Goal: Task Accomplishment & Management: Use online tool/utility

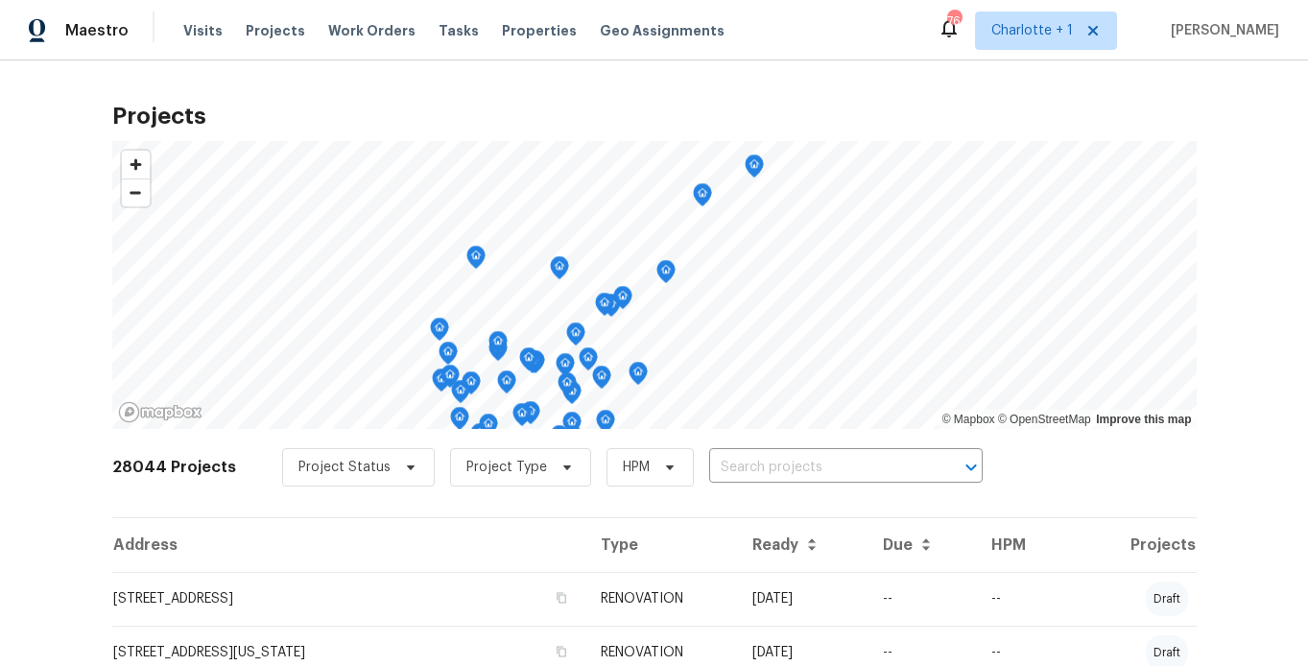
scroll to position [4, 0]
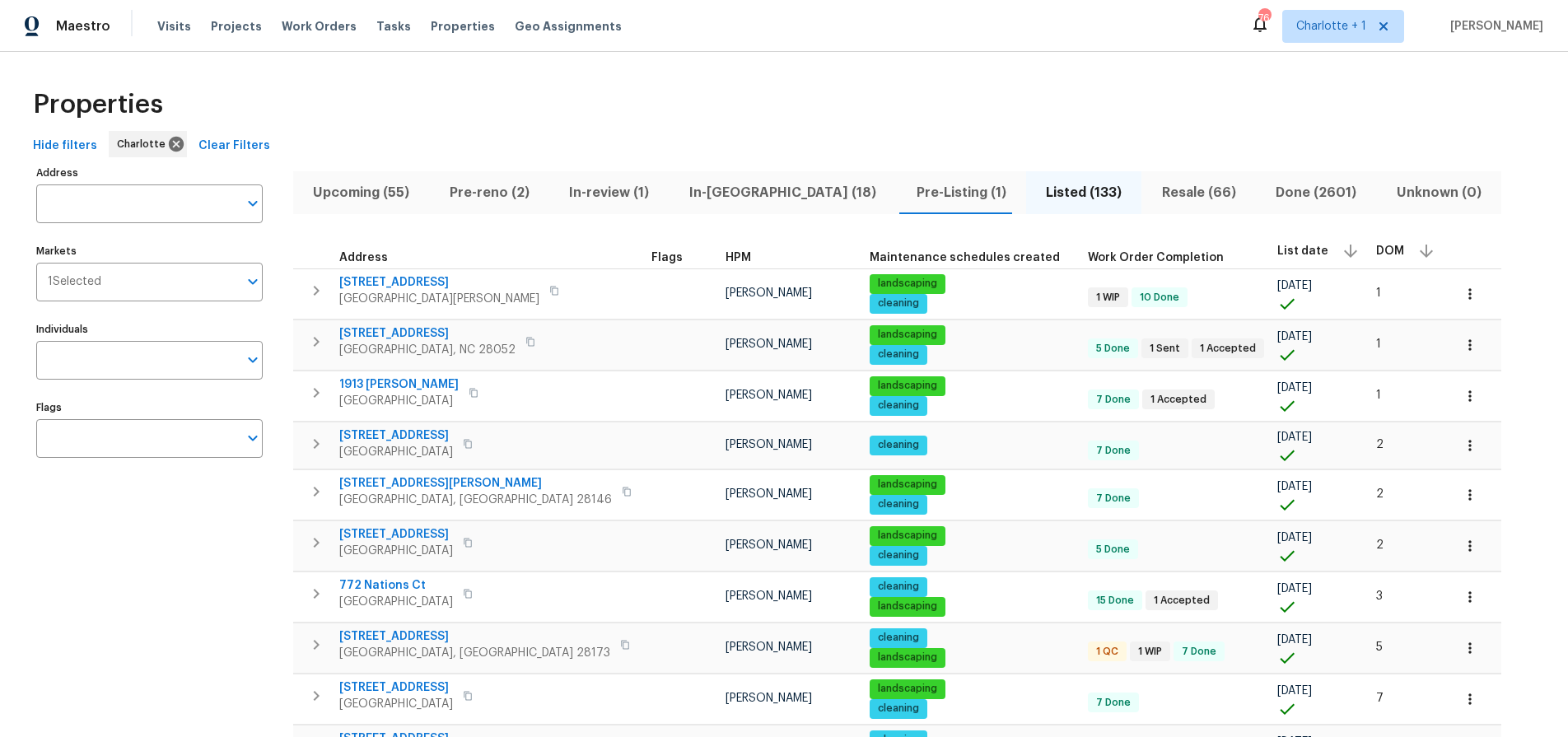
scroll to position [310, 0]
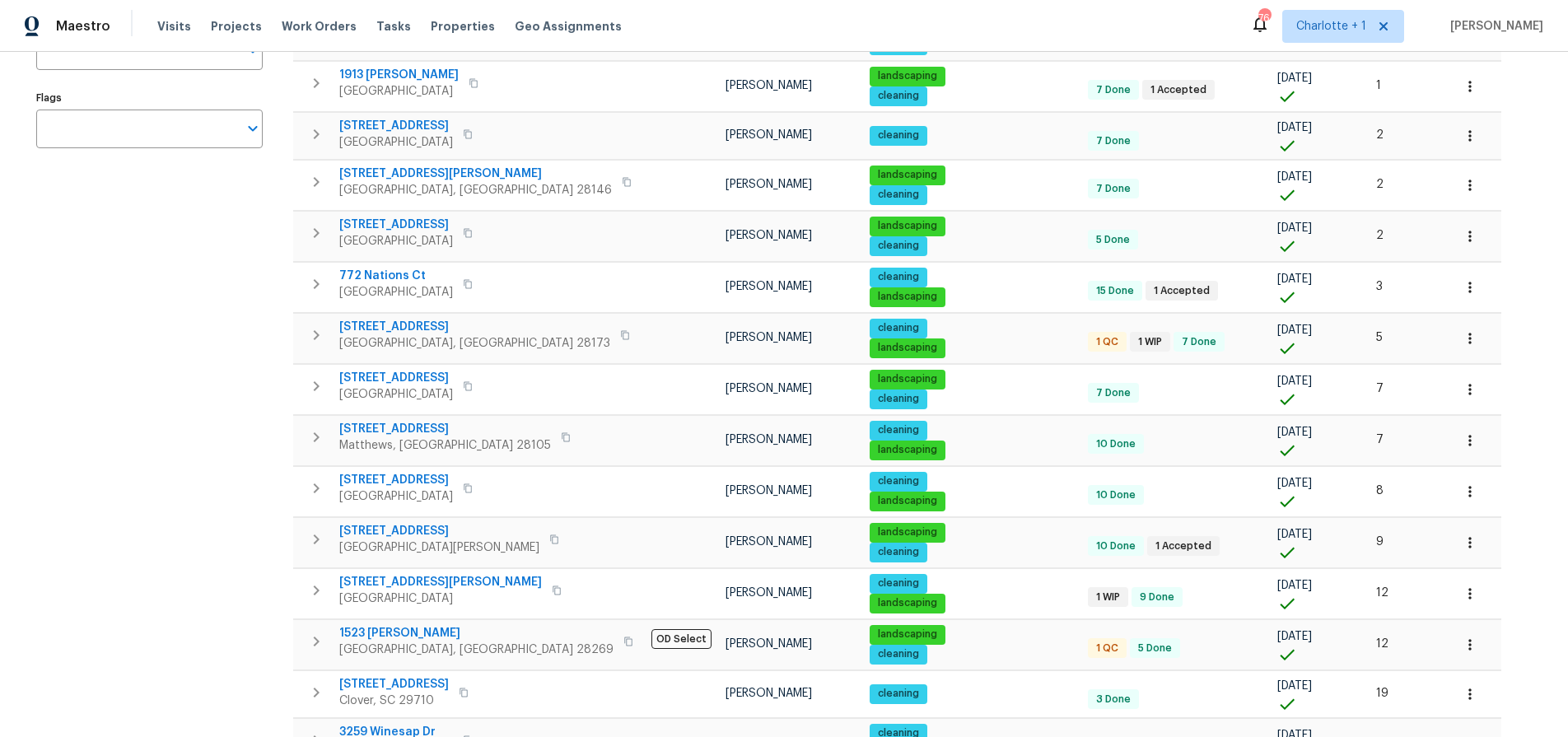
click at [210, 316] on div "Address Address Markets 1 Selected Markets Individuals Individuals Flags Flags" at bounding box center [160, 559] width 247 height 1417
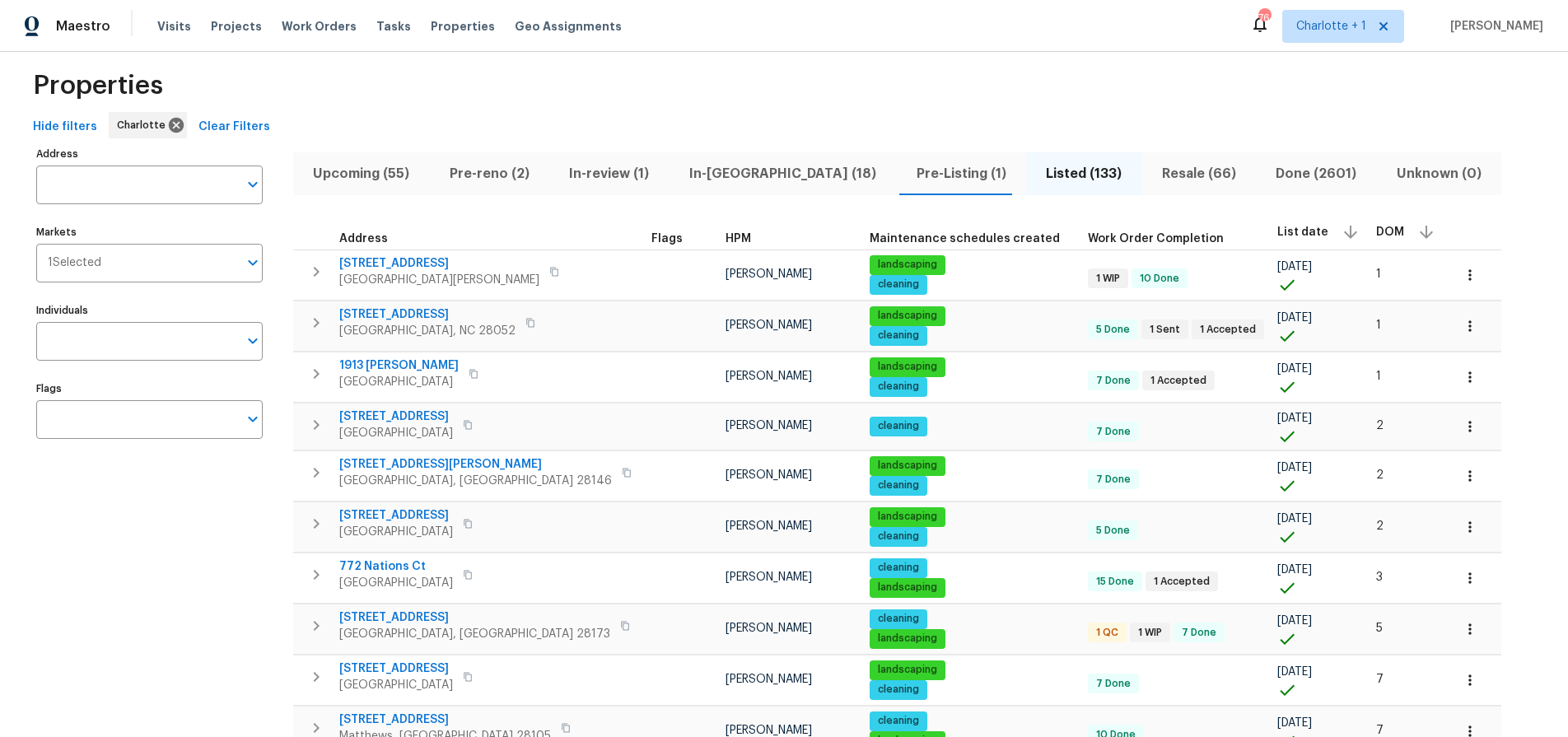
scroll to position [15, 0]
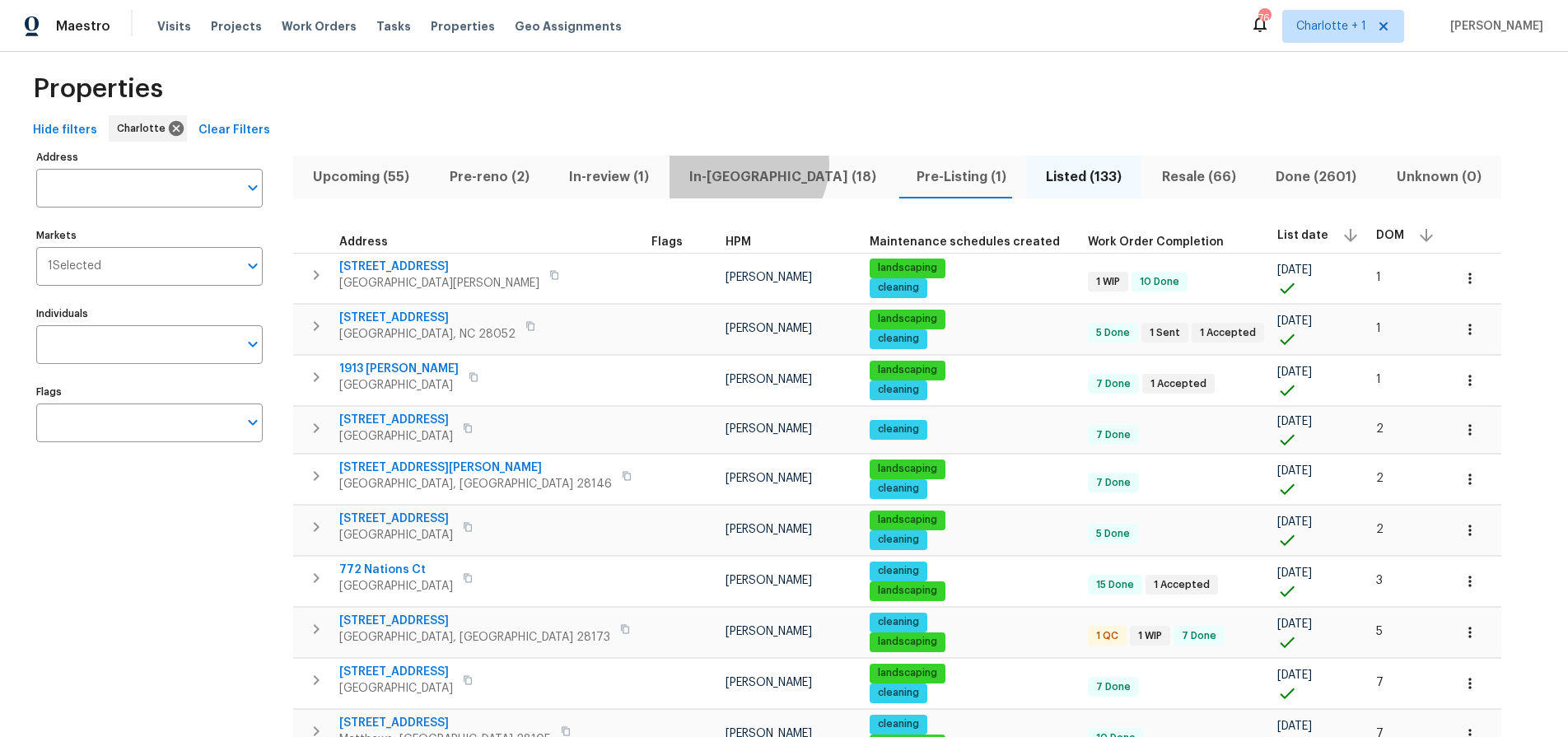
click at [736, 164] on button "In-reno (18)" at bounding box center [783, 177] width 227 height 43
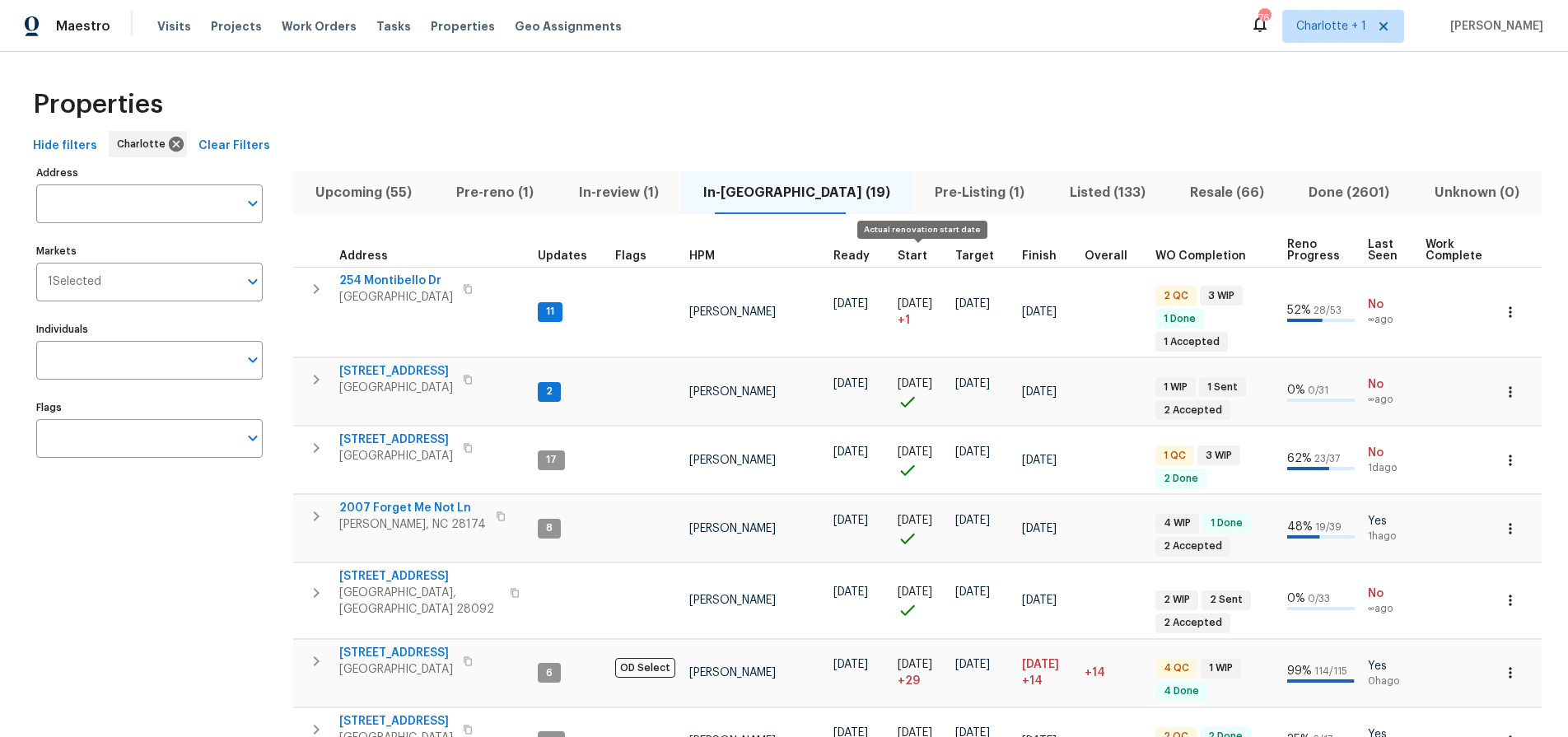
click at [903, 251] on span "Start" at bounding box center [912, 256] width 30 height 11
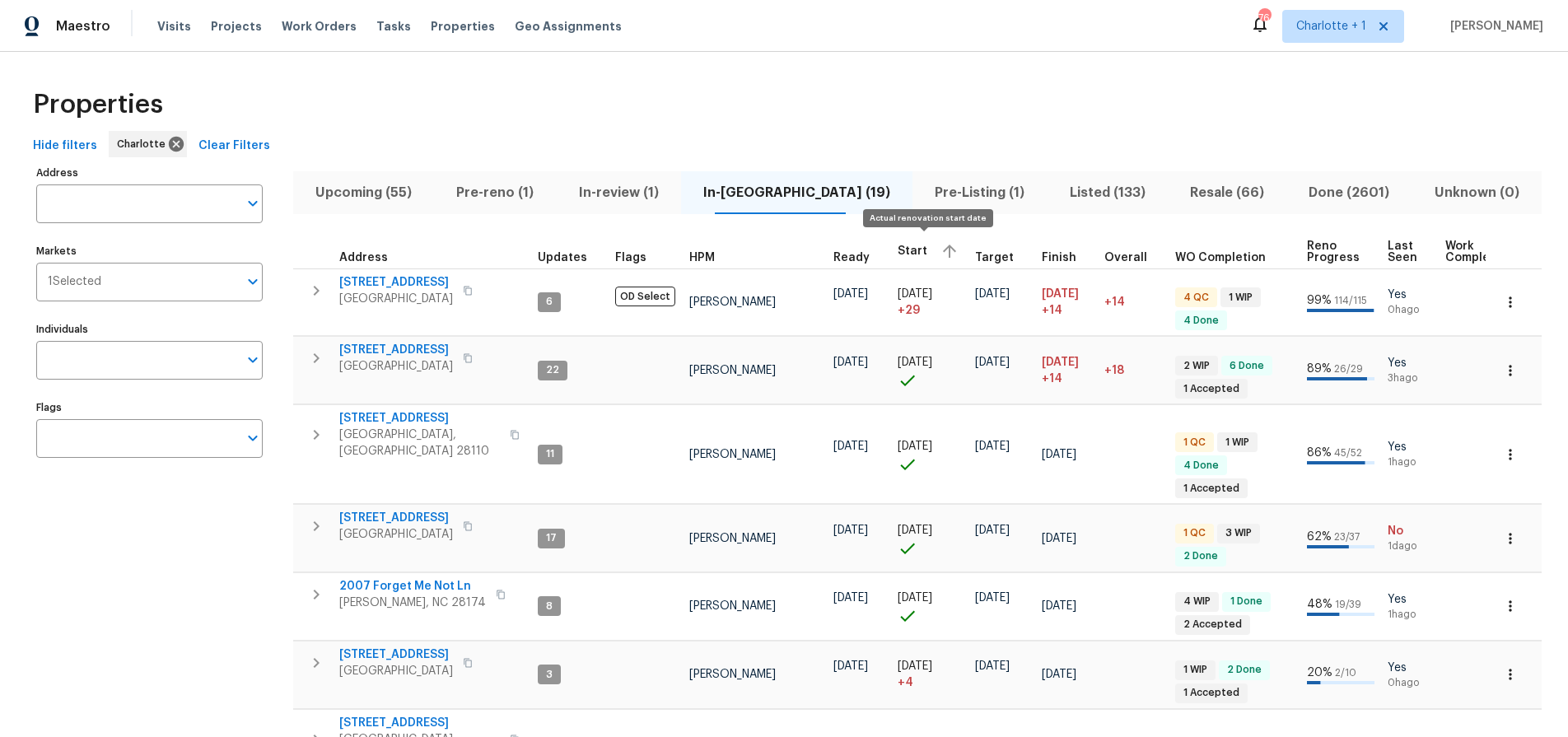
click at [904, 252] on span "Start" at bounding box center [912, 251] width 30 height 11
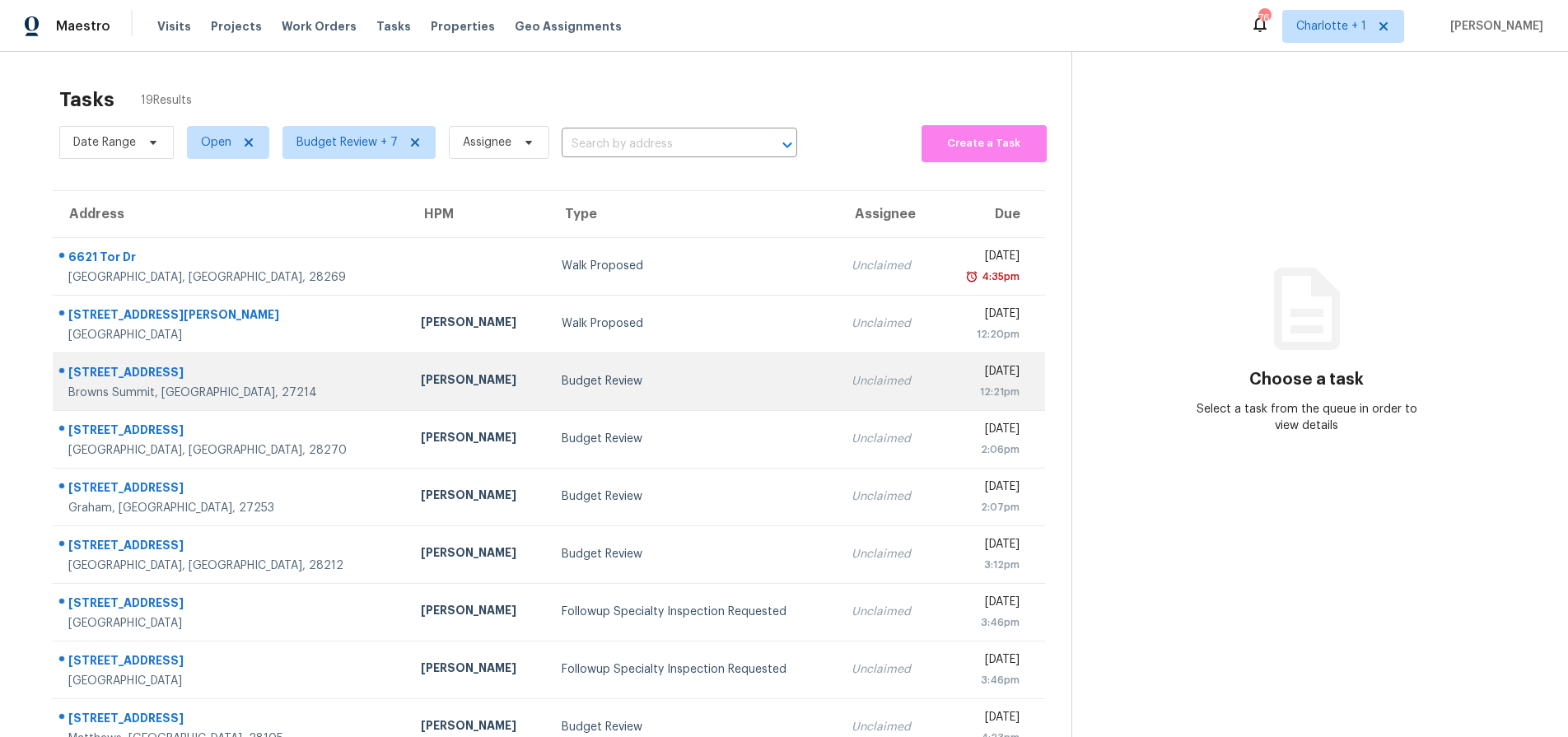
click at [408, 397] on td "[PERSON_NAME]" at bounding box center [478, 381] width 141 height 57
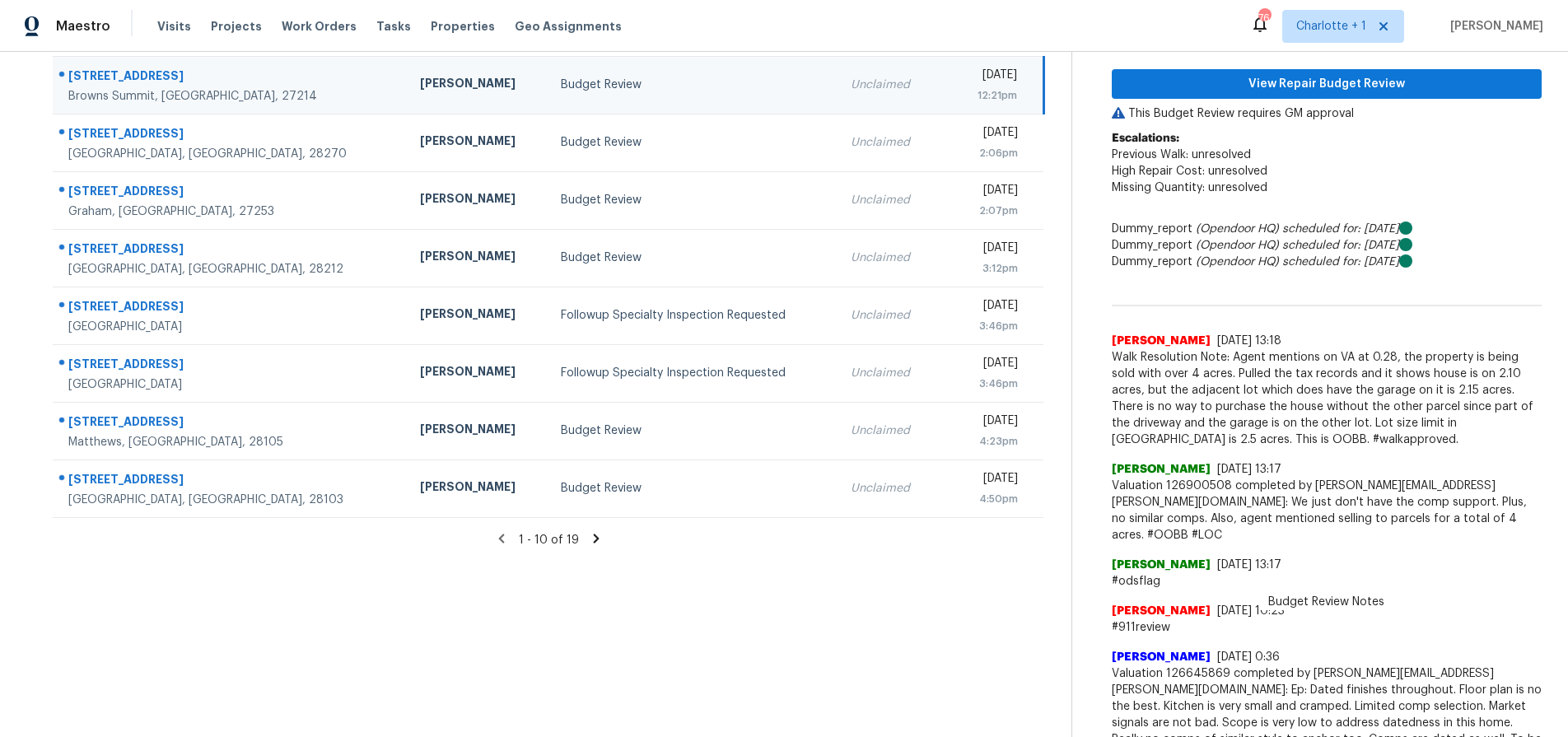
scroll to position [275, 0]
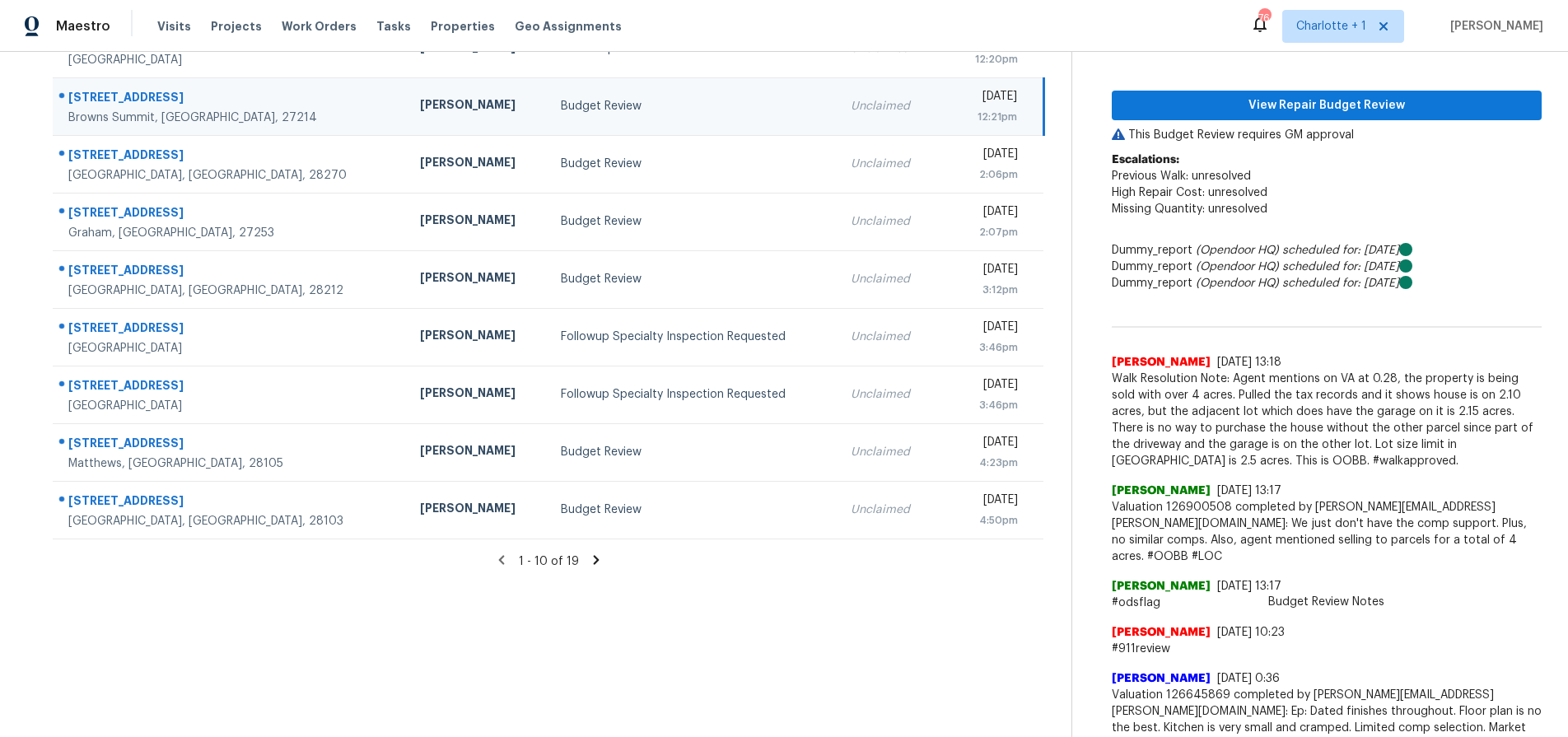
click at [1209, 439] on span "Walk Resolution Note: Agent mentions on VA at 0.28, the property is being sold …" at bounding box center [1326, 420] width 430 height 99
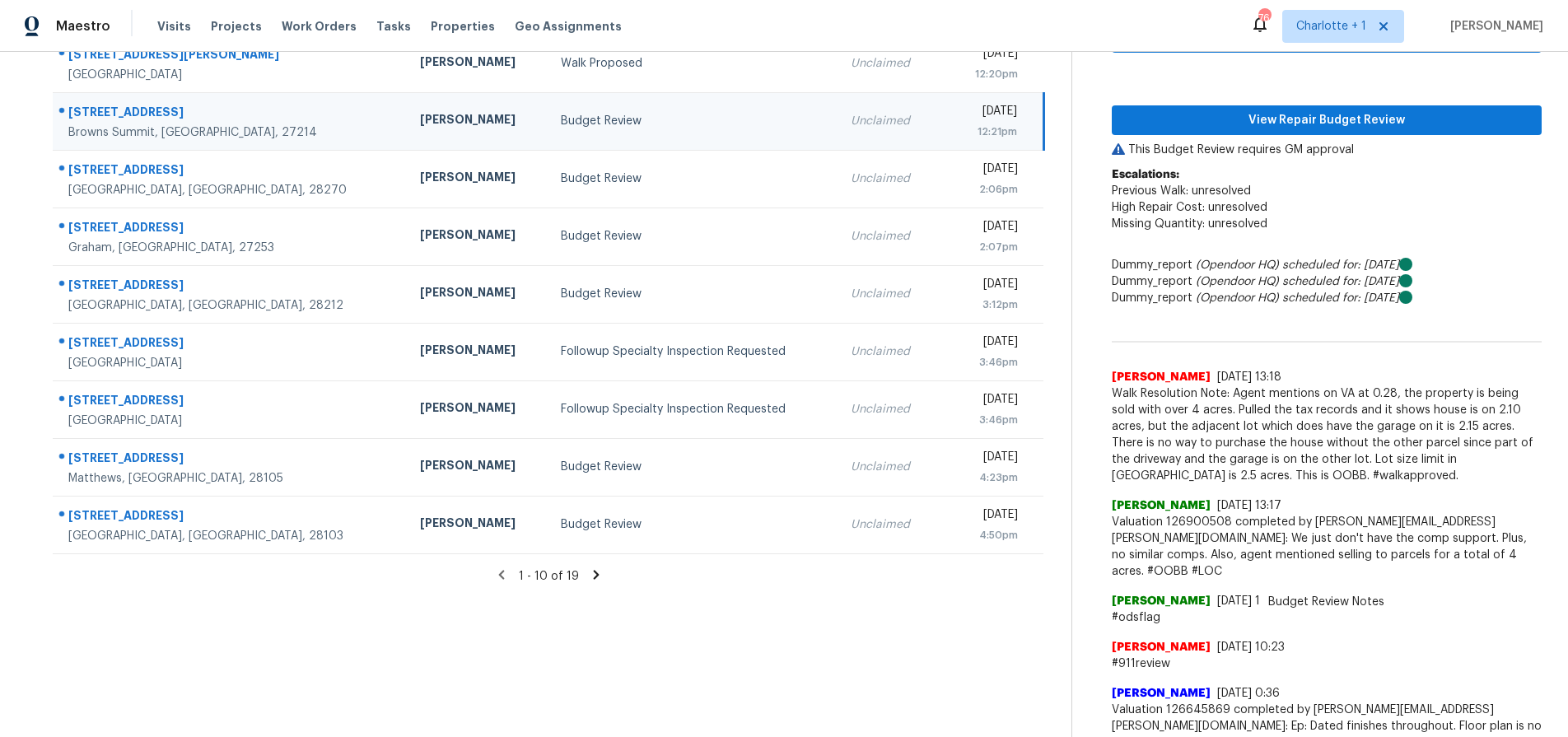
scroll to position [259, 0]
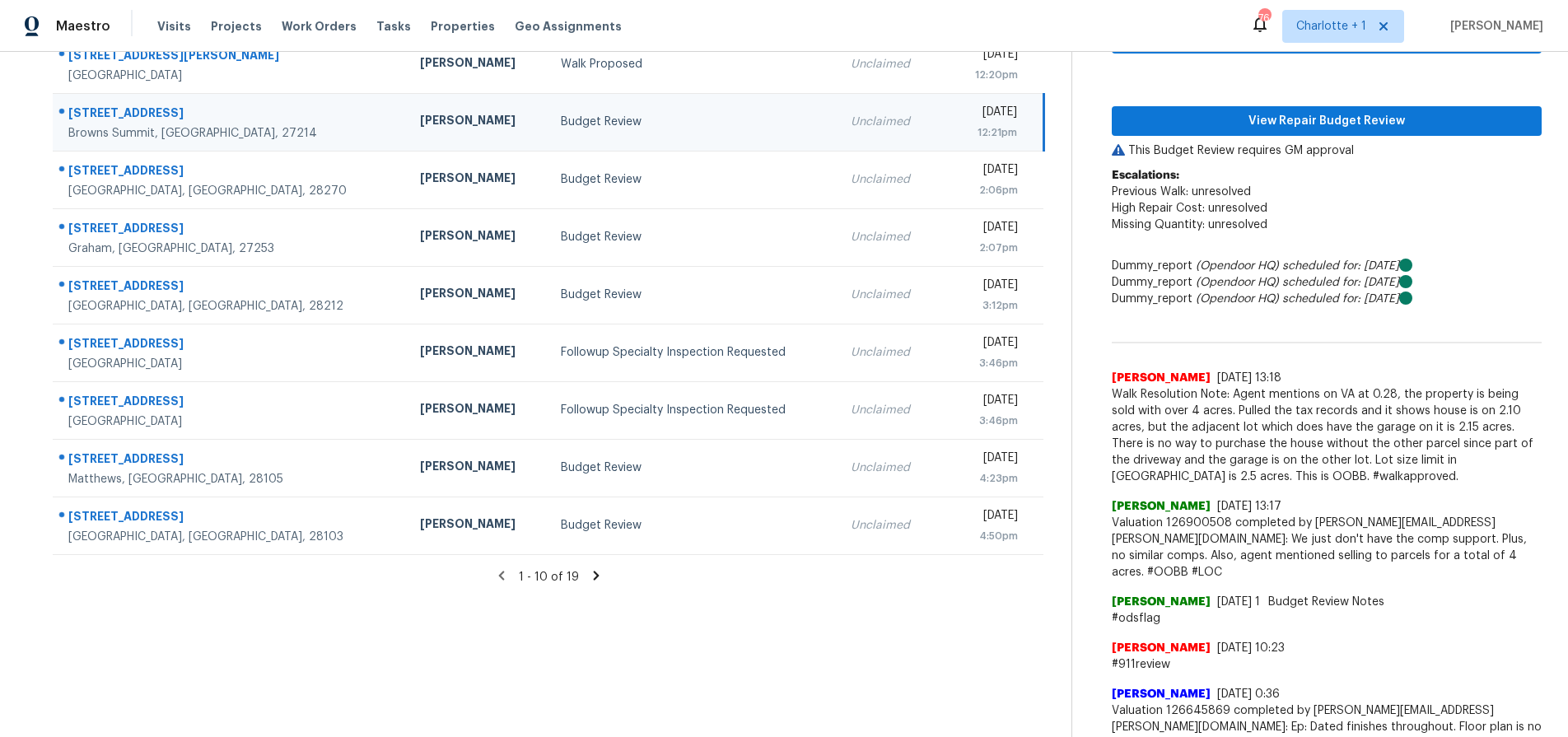
drag, startPoint x: 1254, startPoint y: 419, endPoint x: 1229, endPoint y: 420, distance: 25.0
click at [1254, 419] on span "Walk Resolution Note: Agent mentions on VA at 0.28, the property is being sold …" at bounding box center [1326, 435] width 430 height 99
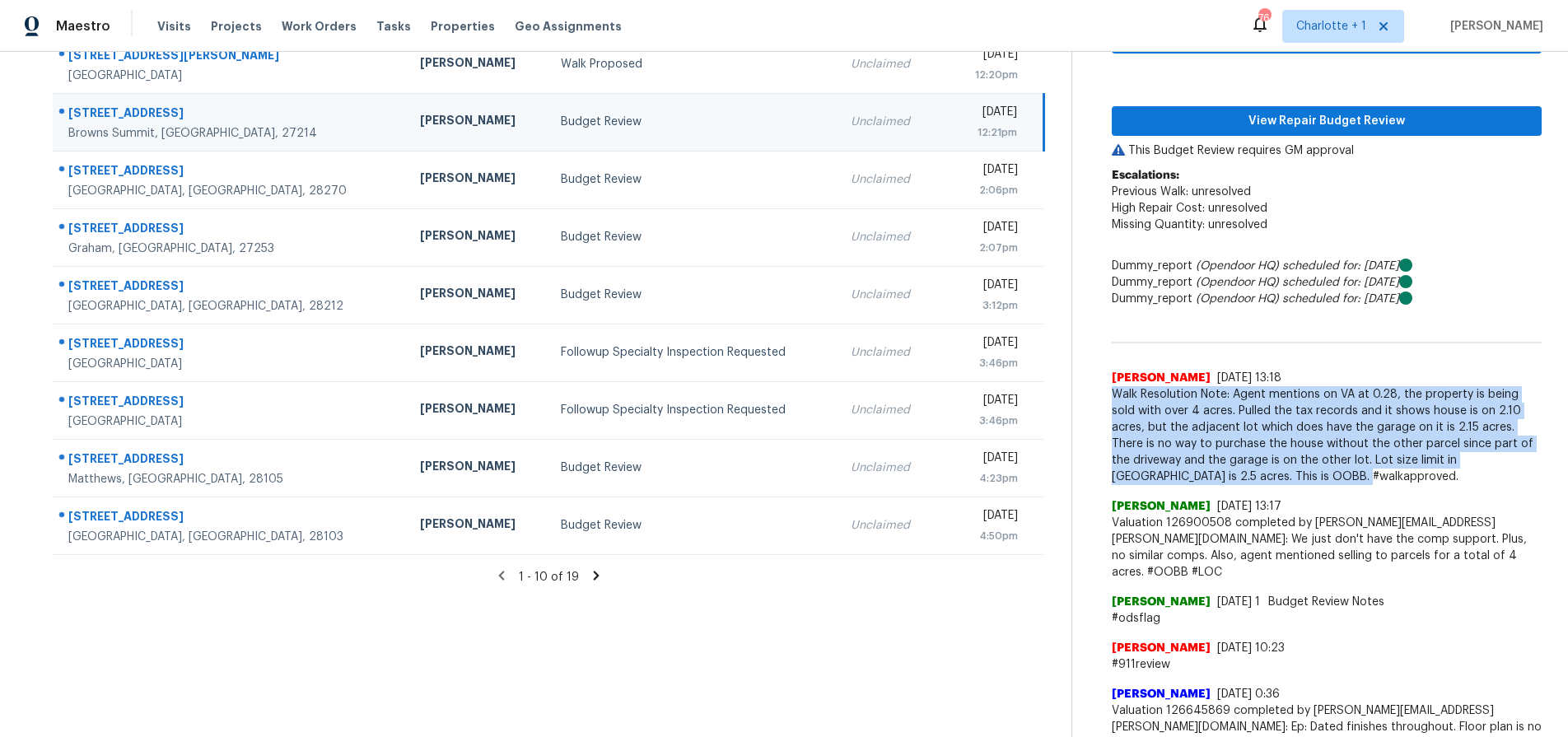
drag, startPoint x: 1098, startPoint y: 397, endPoint x: 1232, endPoint y: 480, distance: 157.6
click at [1232, 480] on div "Budget Review Oct 1st 2025 by 12:21pm 5436 Yanceyville Rd Browns Summit, NC 272…" at bounding box center [1306, 637] width 469 height 1688
copy span "Walk Resolution Note: Agent mentions on VA at 0.28, the property is being sold …"
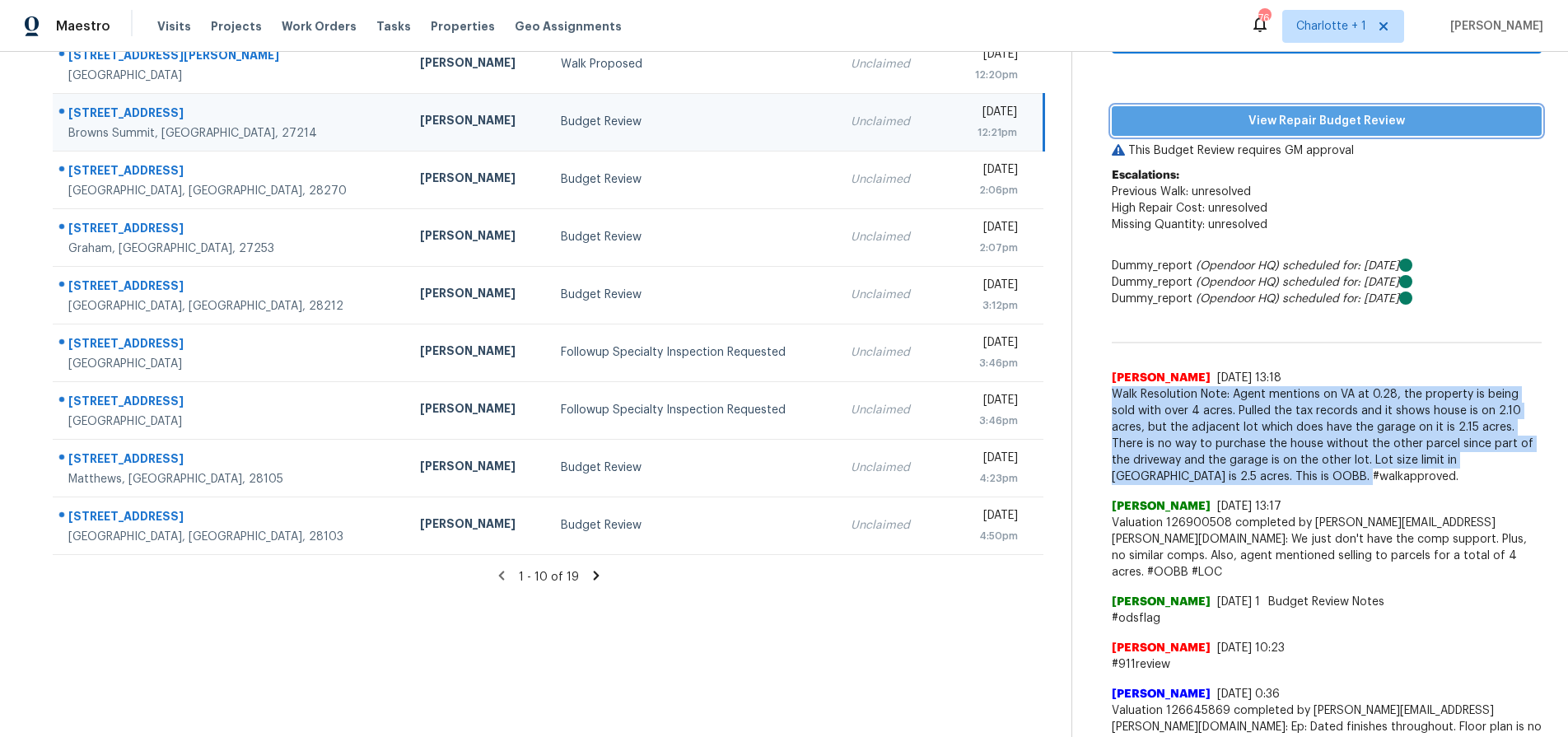
click at [1294, 127] on span "View Repair Budget Review" at bounding box center [1327, 122] width 403 height 21
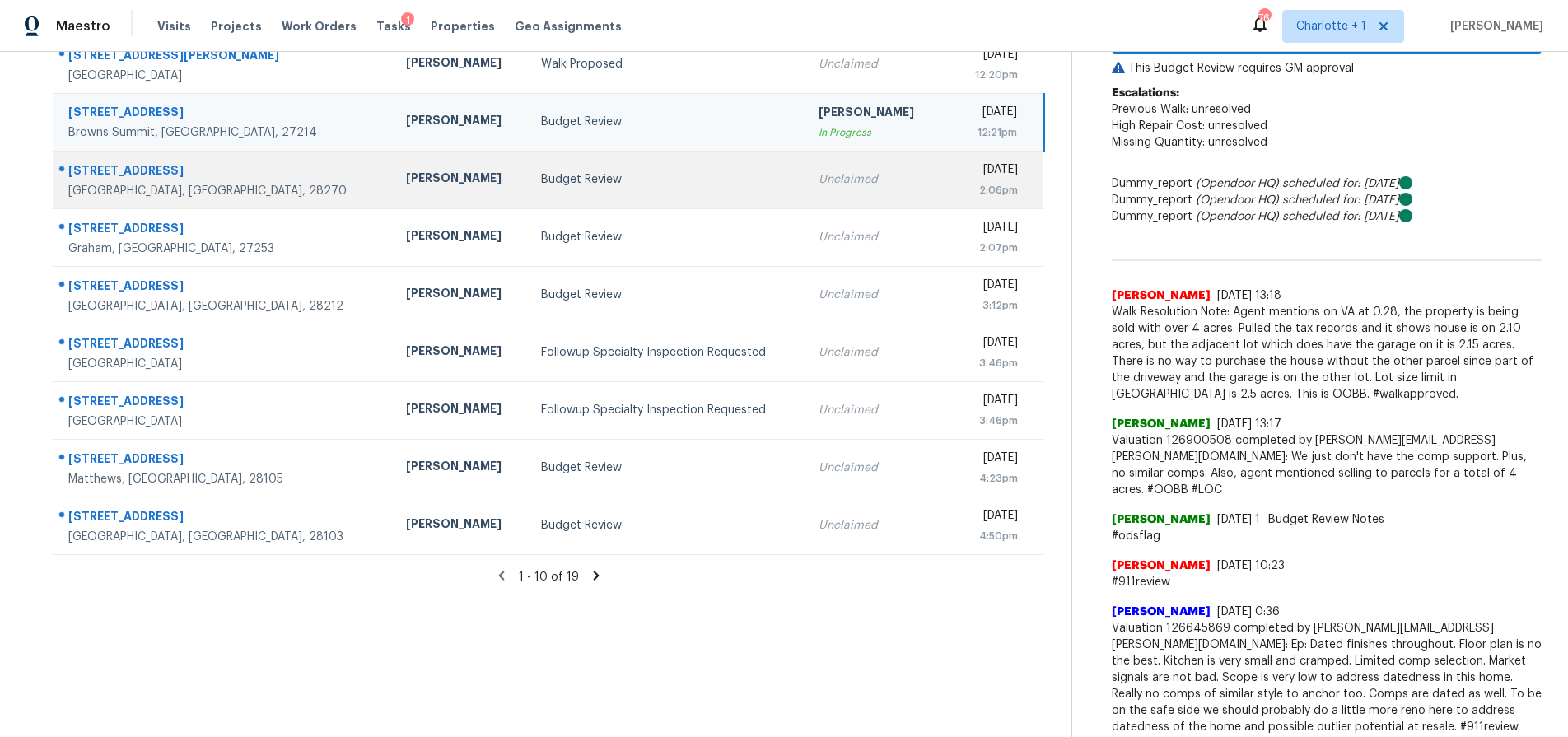
click at [225, 192] on div "[GEOGRAPHIC_DATA], [GEOGRAPHIC_DATA], 28270" at bounding box center [224, 190] width 312 height 16
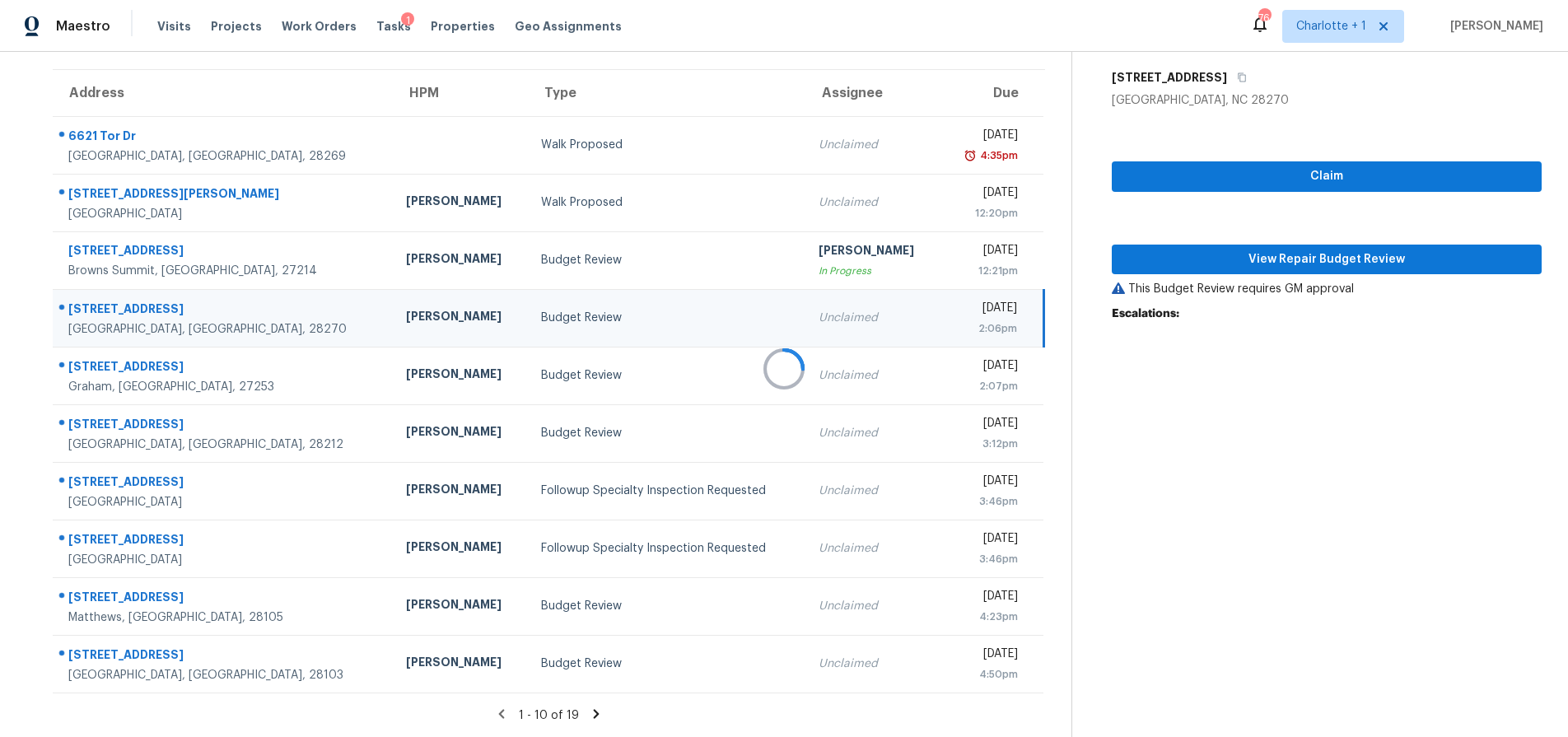
scroll to position [132, 0]
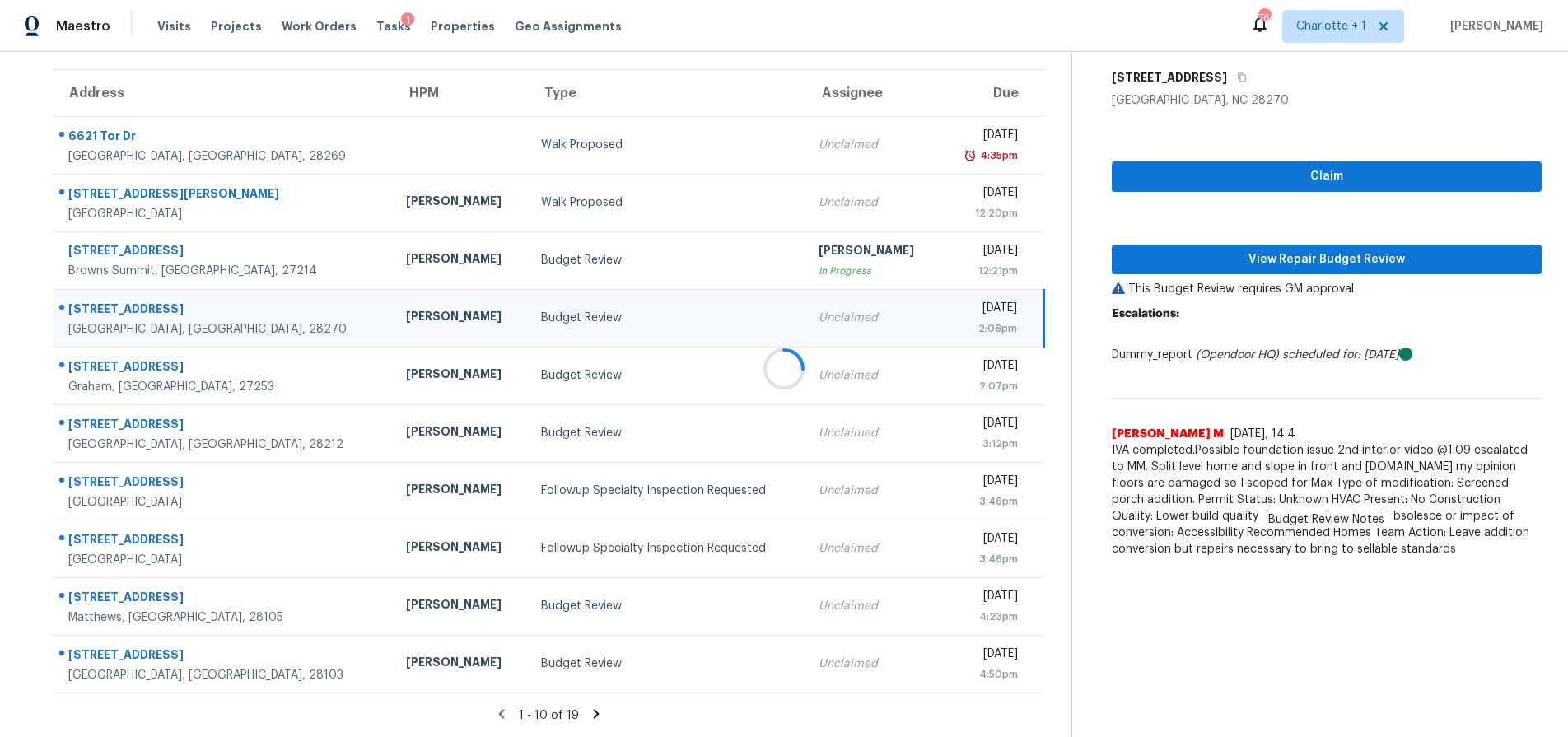
click at [704, 232] on div at bounding box center [784, 368] width 1568 height 737
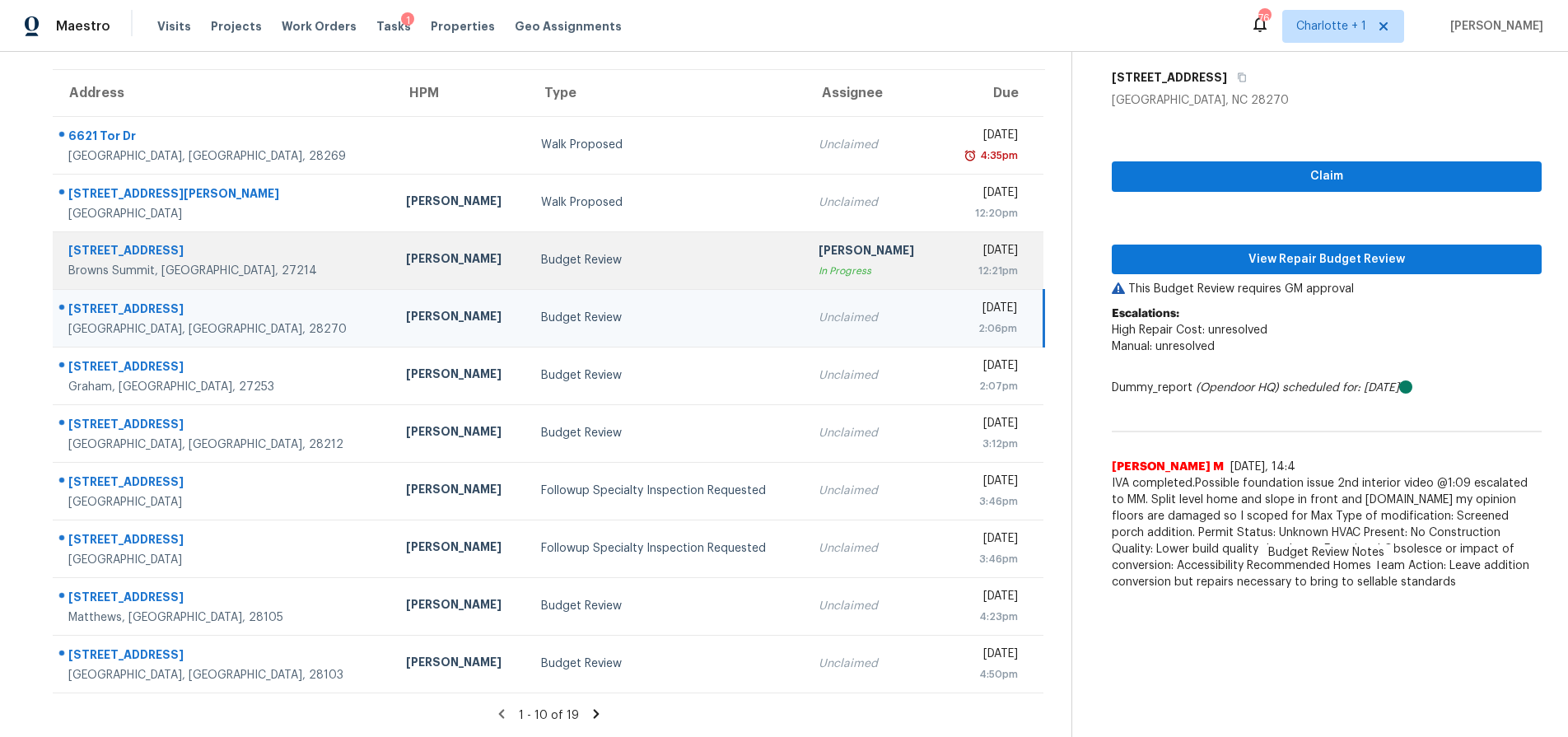
click at [639, 252] on div "Budget Review" at bounding box center [667, 260] width 252 height 16
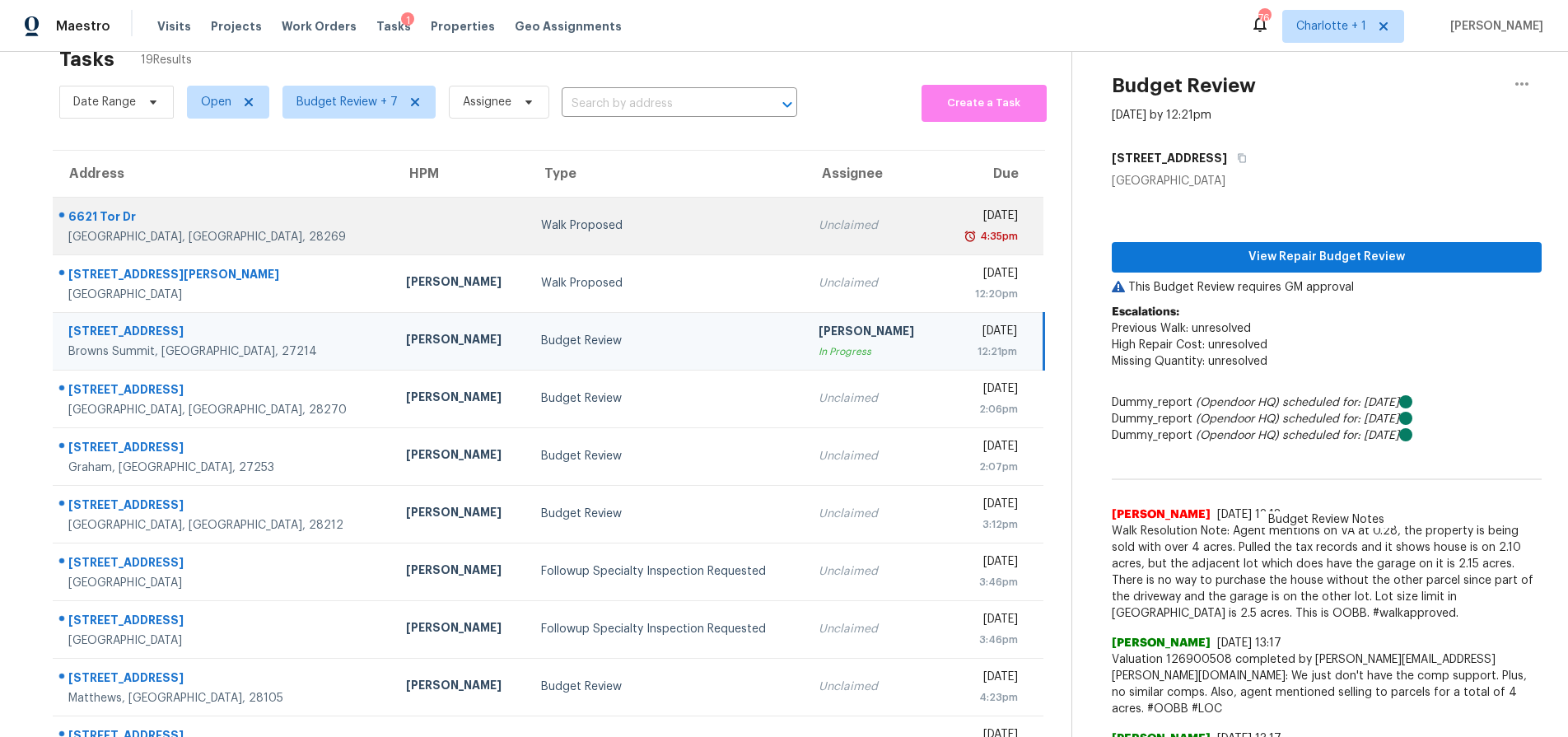
scroll to position [0, 0]
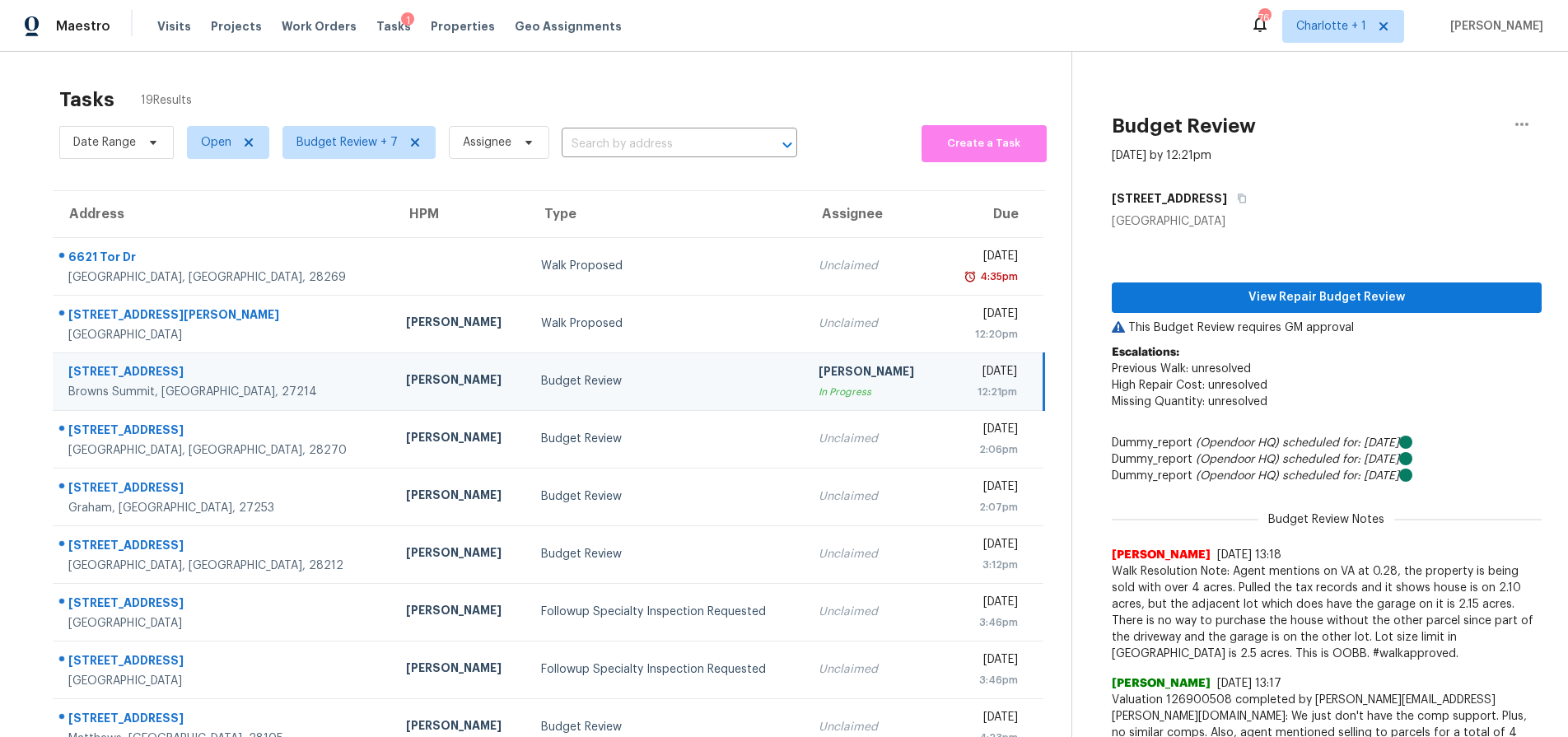
drag, startPoint x: 879, startPoint y: 370, endPoint x: 1120, endPoint y: 255, distance: 267.0
click at [954, 369] on div "[DATE]" at bounding box center [985, 373] width 64 height 21
click at [1522, 121] on button "button" at bounding box center [1522, 124] width 39 height 39
click at [1375, 128] on div "Unclaim this task" at bounding box center [1416, 127] width 129 height 16
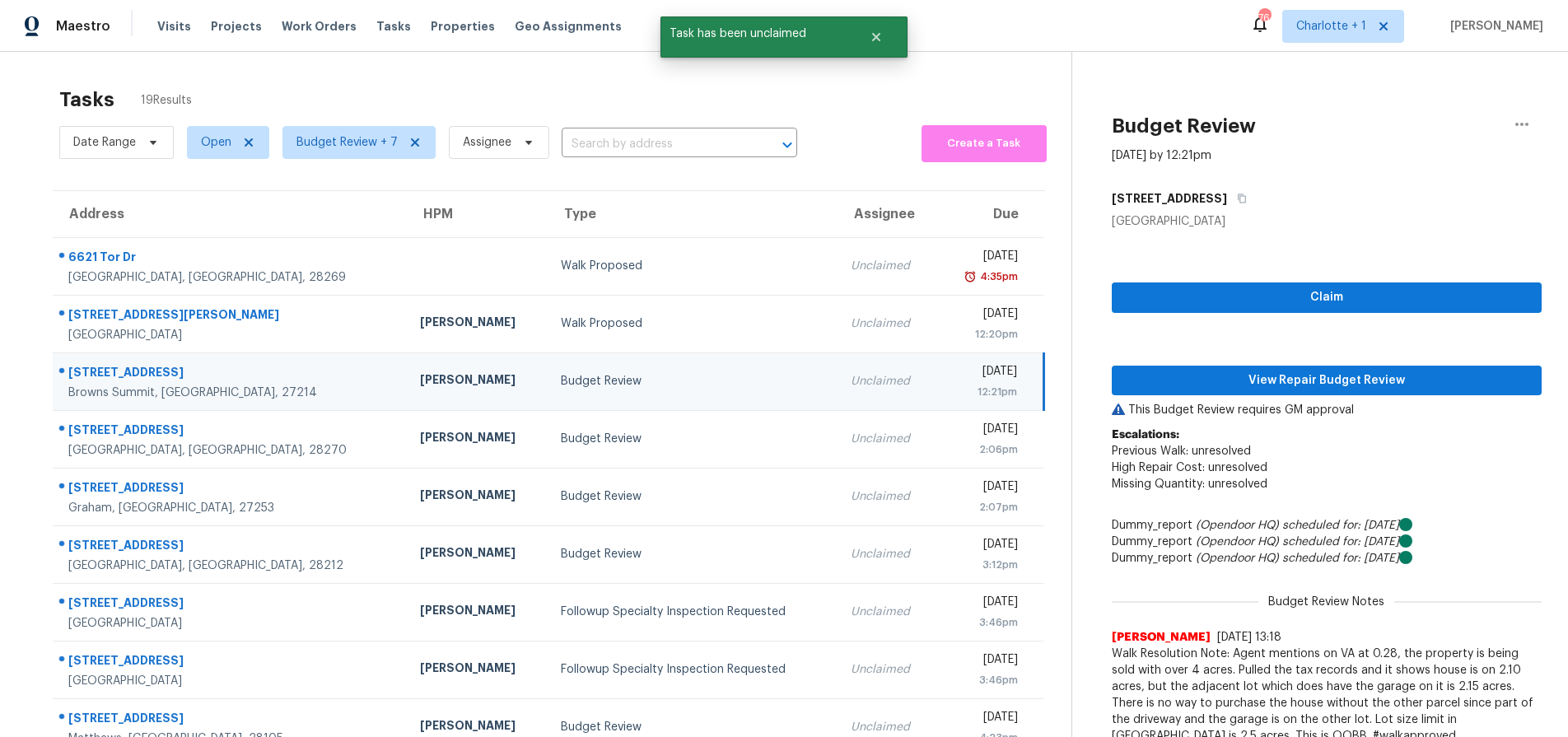
click at [560, 381] on div "Budget Review" at bounding box center [692, 381] width 263 height 16
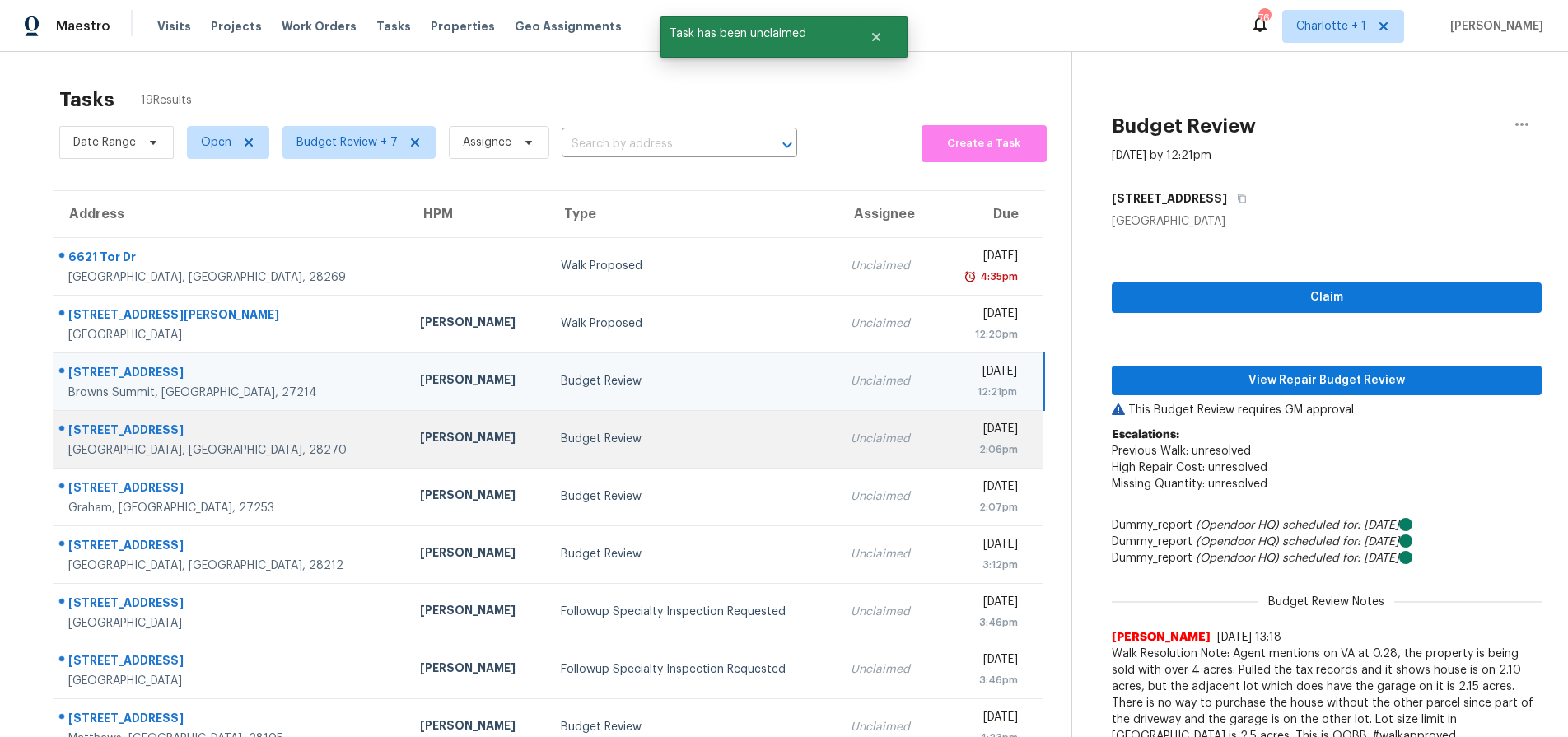
click at [420, 433] on div "[PERSON_NAME]" at bounding box center [476, 439] width 114 height 21
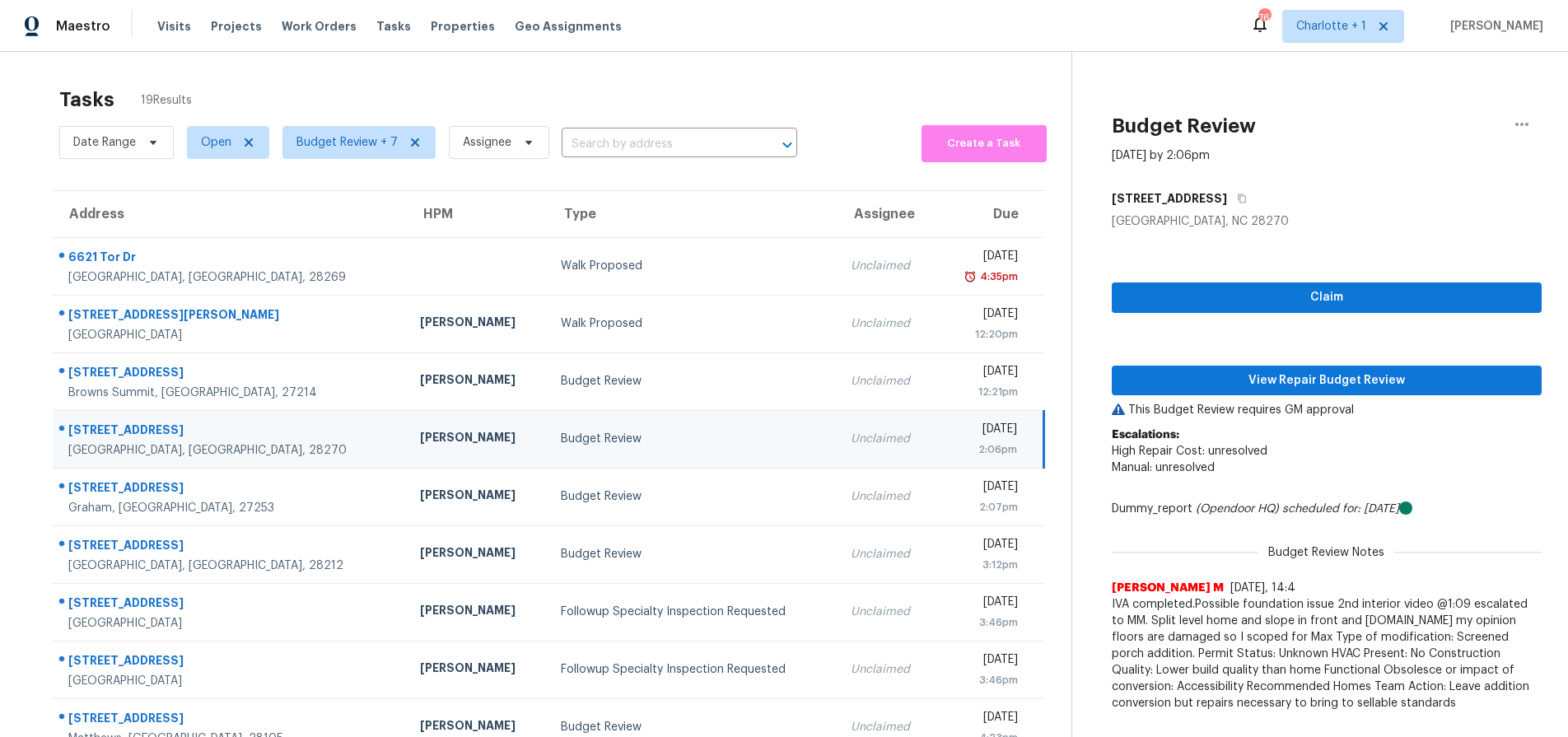
drag, startPoint x: 410, startPoint y: 444, endPoint x: 482, endPoint y: 446, distance: 72.0
click at [420, 444] on div "[PERSON_NAME]" at bounding box center [476, 439] width 114 height 21
click at [1357, 378] on span "View Repair Budget Review" at bounding box center [1327, 381] width 403 height 21
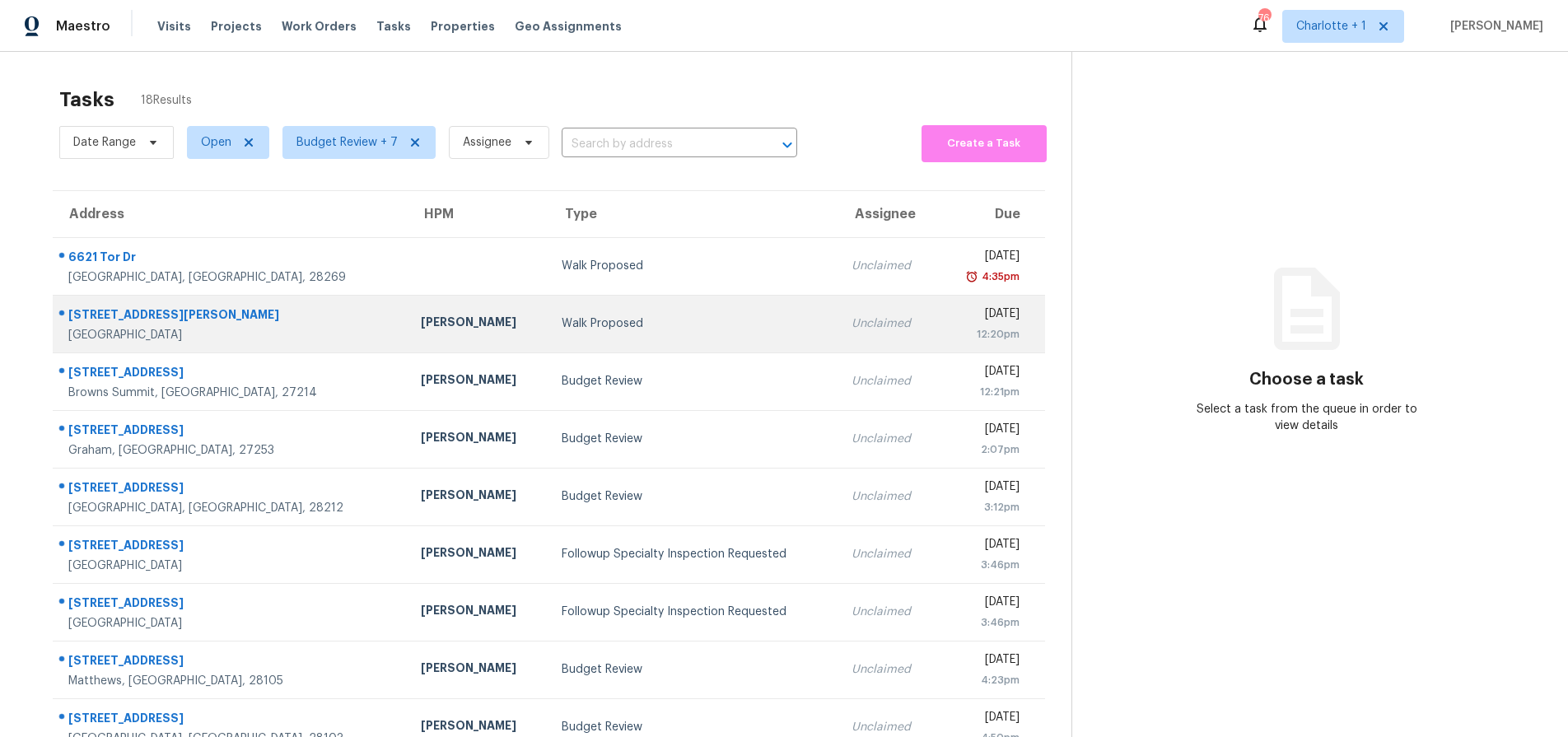
click at [548, 329] on td "Walk Proposed" at bounding box center [693, 323] width 290 height 57
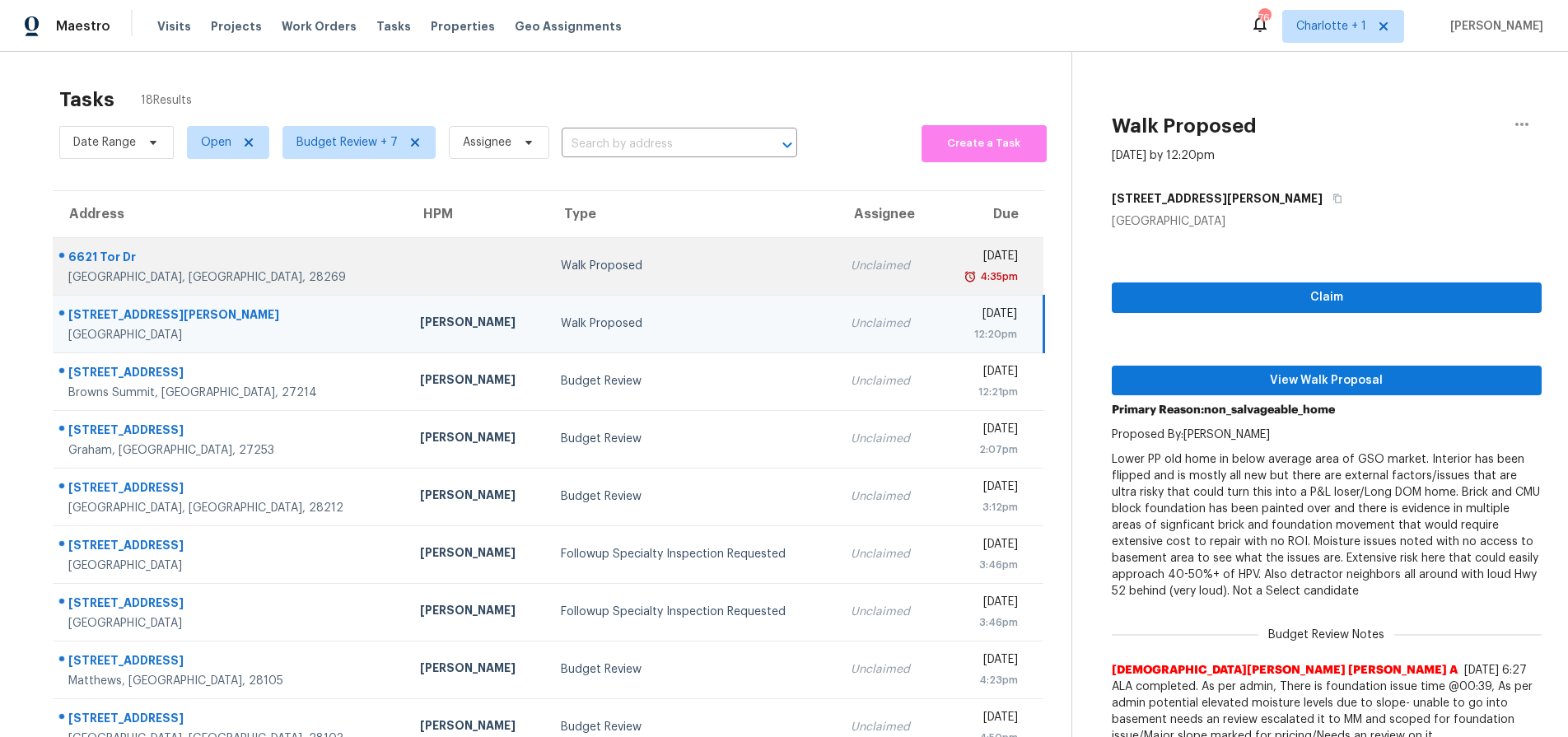
click at [548, 245] on td "Walk Proposed" at bounding box center [693, 265] width 290 height 57
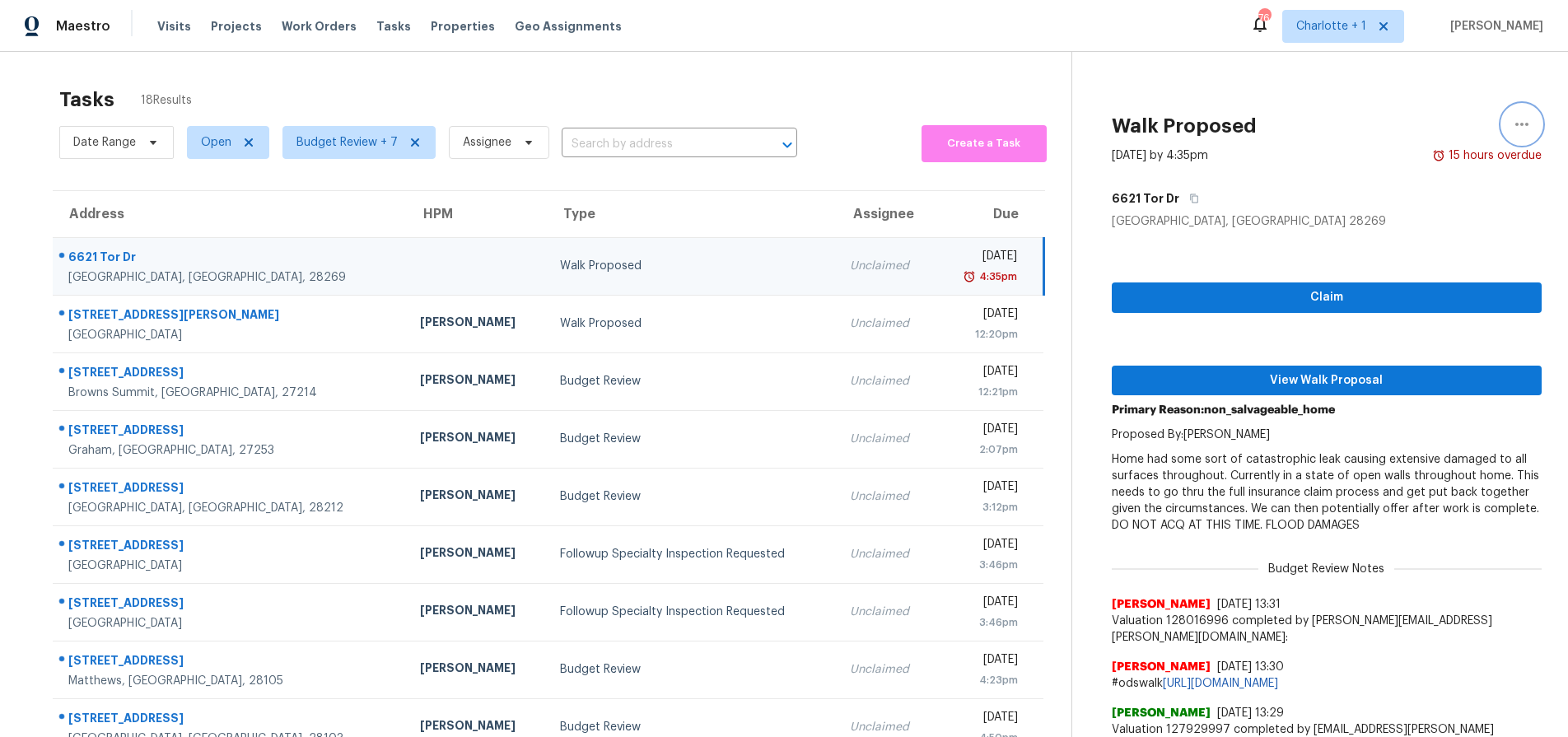
click at [1512, 129] on icon "button" at bounding box center [1522, 124] width 20 height 20
click at [1417, 134] on div "Cancel this task" at bounding box center [1416, 127] width 129 height 16
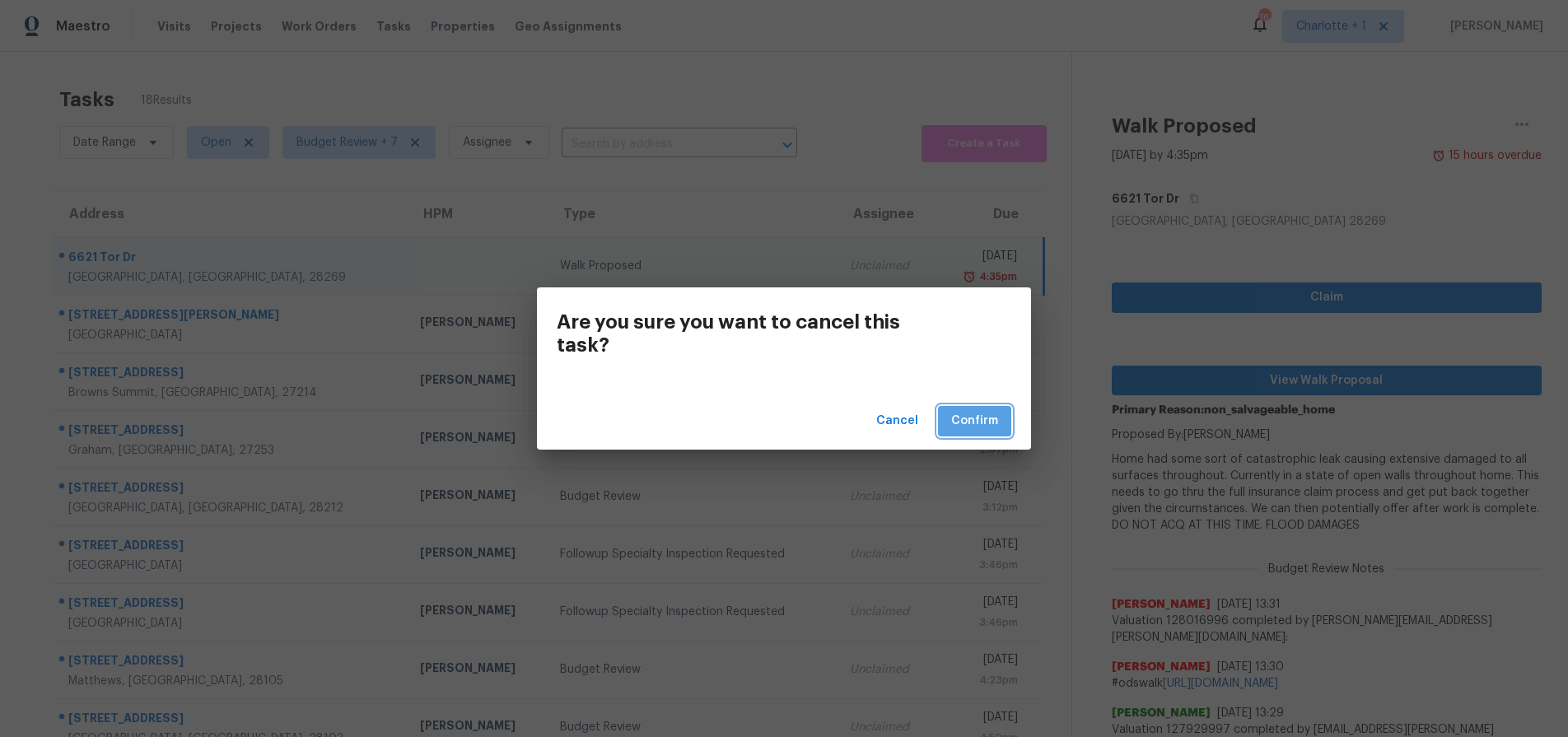
click at [957, 412] on span "Confirm" at bounding box center [974, 421] width 47 height 21
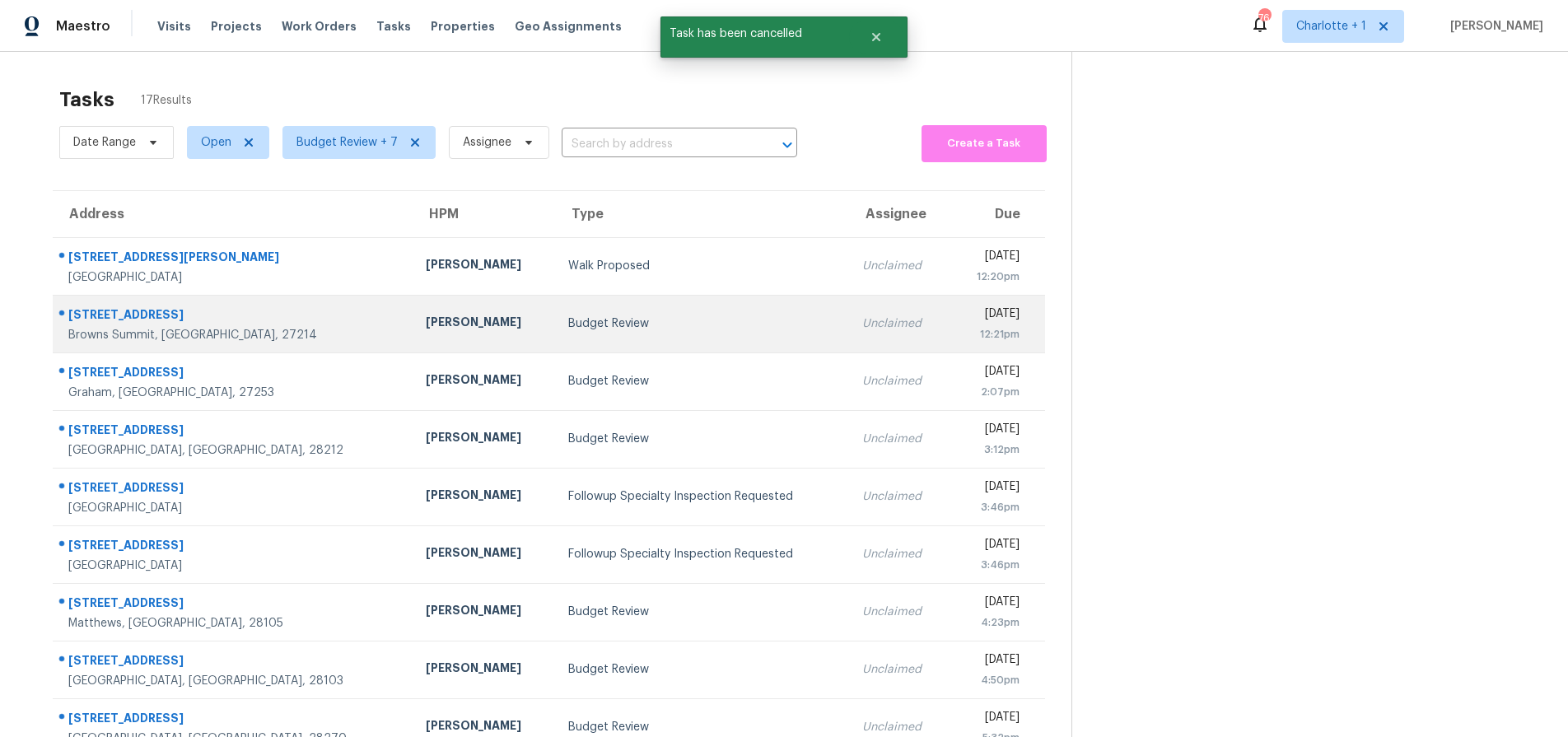
click at [413, 340] on td "[PERSON_NAME]" at bounding box center [484, 323] width 142 height 57
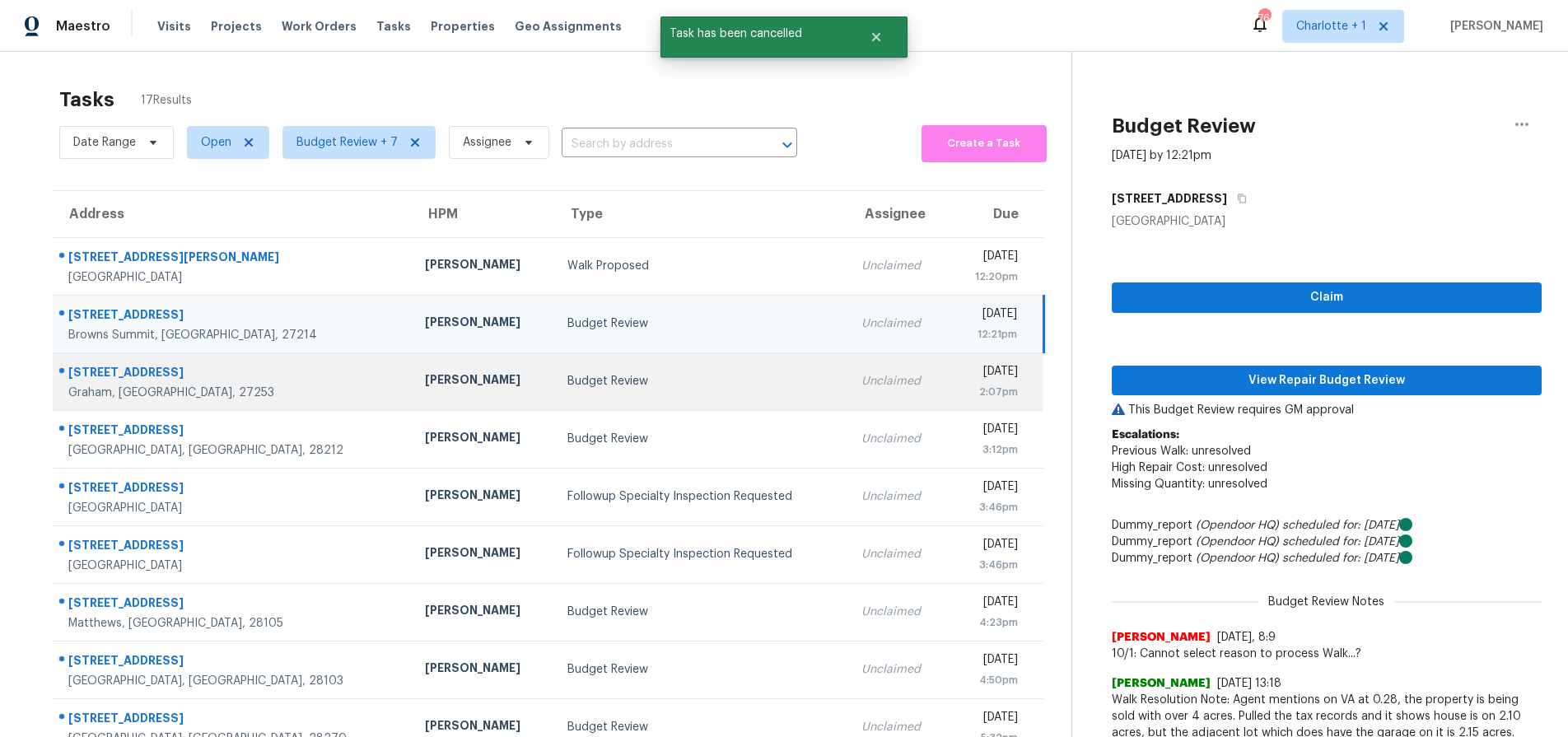
click at [425, 379] on div "[PERSON_NAME]" at bounding box center [482, 382] width 116 height 21
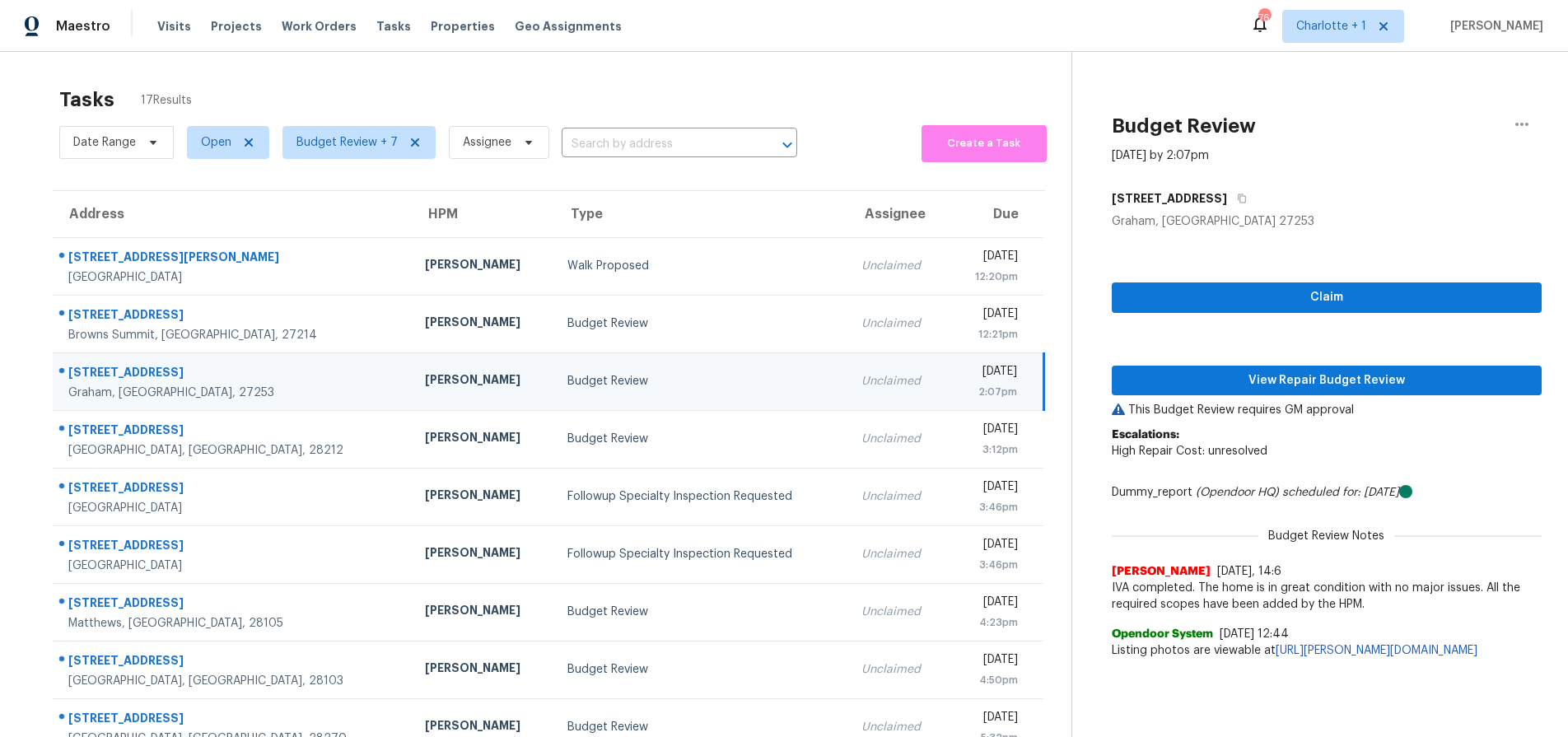
click at [425, 372] on div "[PERSON_NAME]" at bounding box center [482, 382] width 116 height 21
click at [1293, 375] on span "View Repair Budget Review" at bounding box center [1327, 381] width 403 height 21
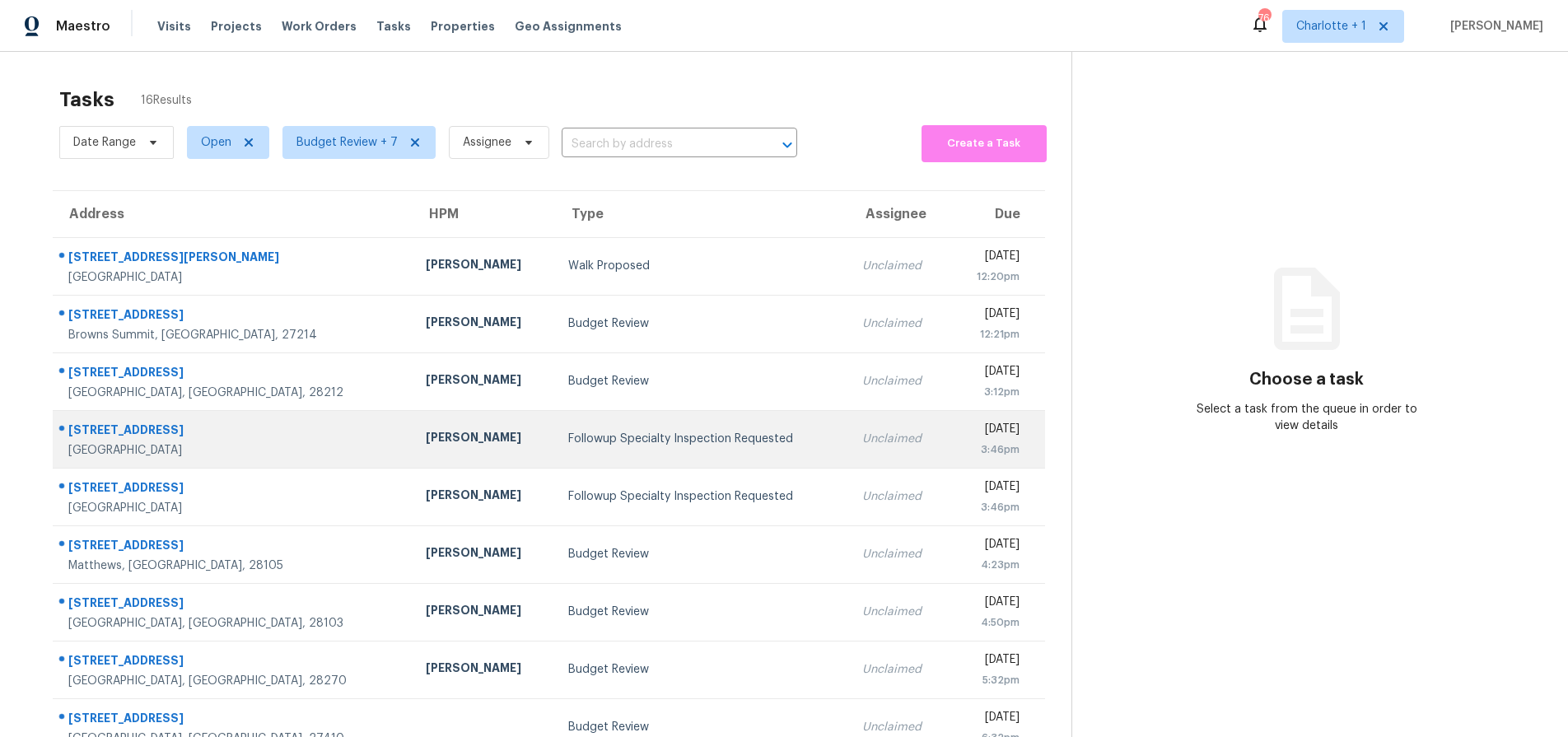
click at [413, 435] on td "[PERSON_NAME]" at bounding box center [484, 438] width 142 height 57
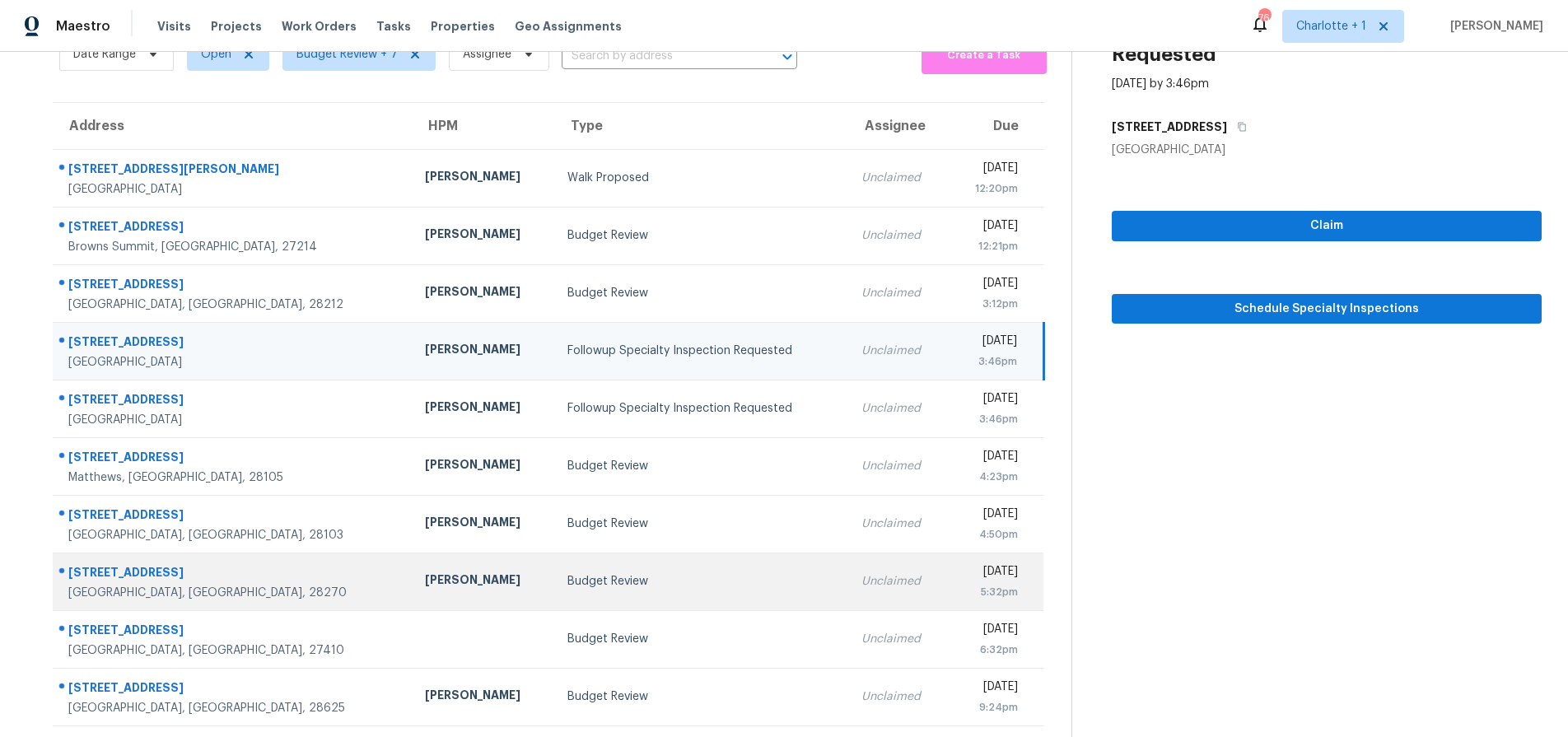
scroll to position [132, 0]
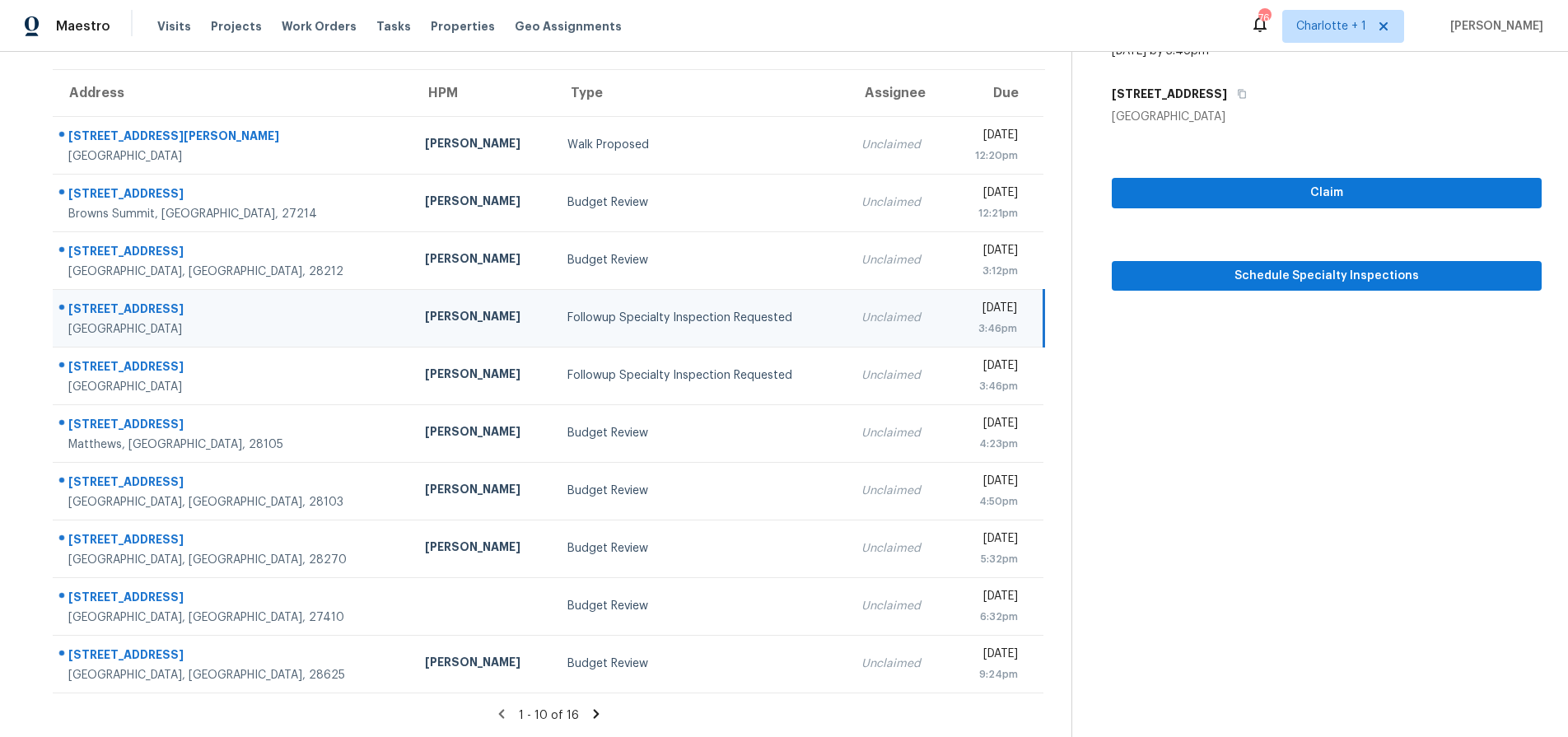
click at [594, 709] on icon at bounding box center [596, 713] width 6 height 9
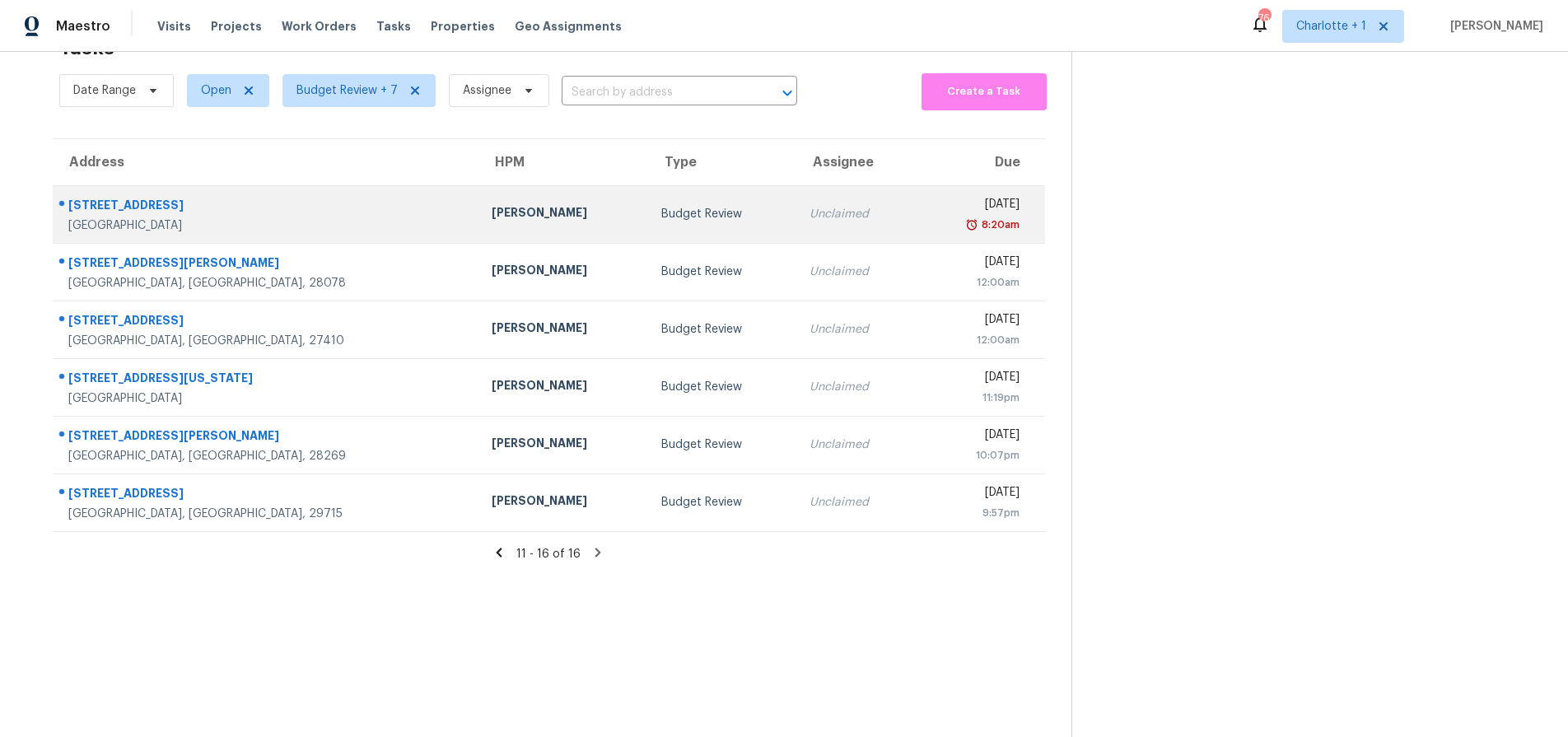
click at [223, 202] on div "[STREET_ADDRESS]" at bounding box center [267, 207] width 397 height 21
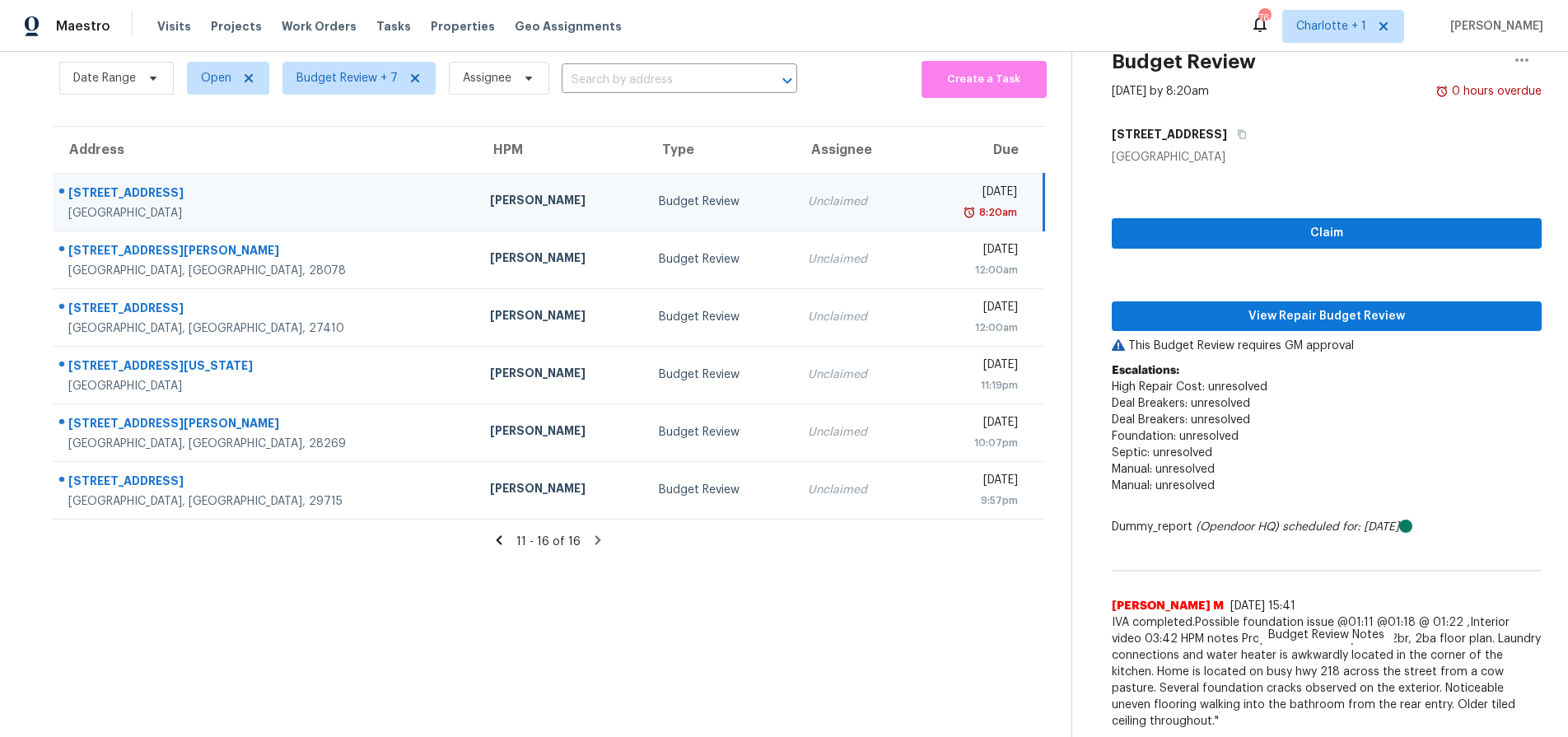
scroll to position [132, 0]
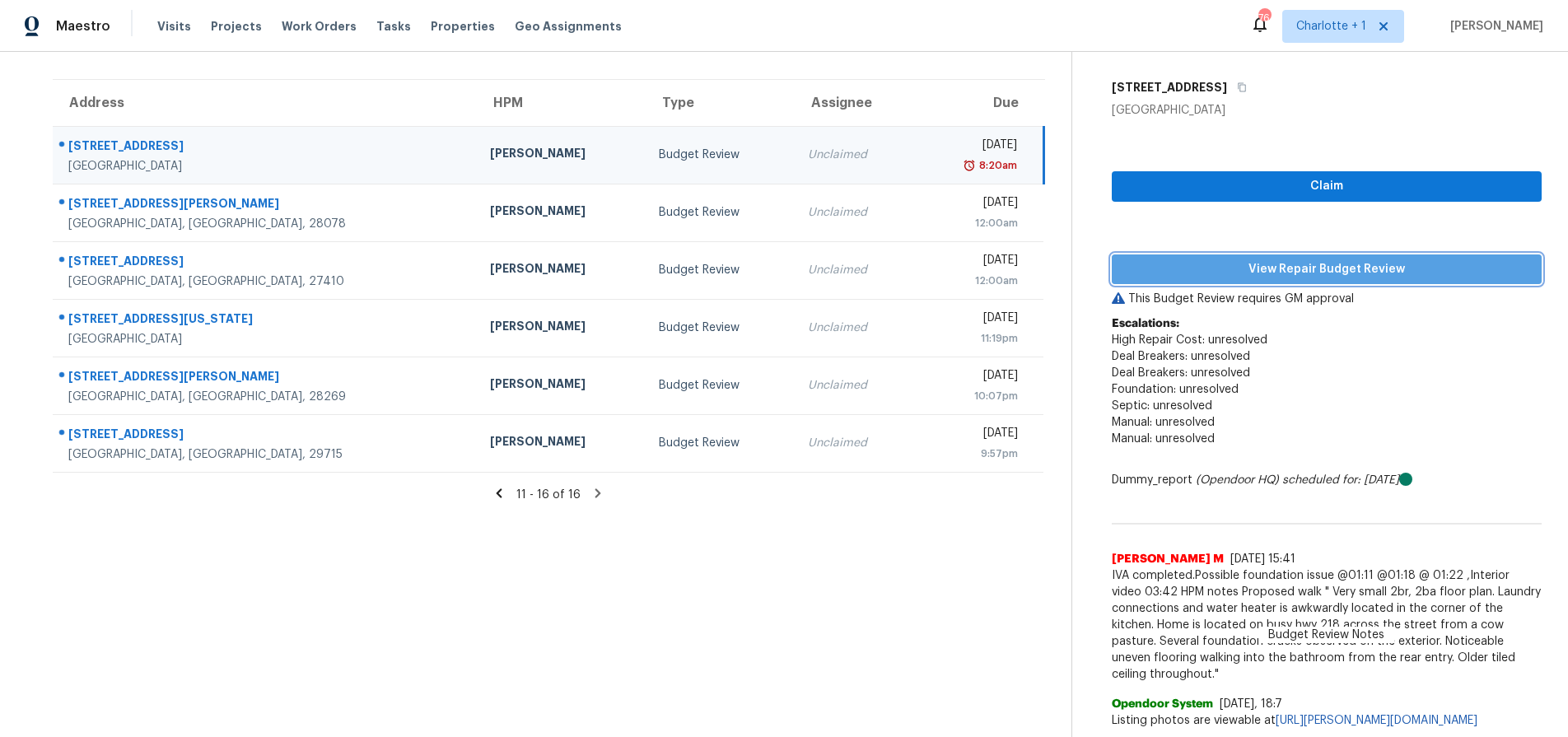
click at [1316, 259] on span "View Repair Budget Review" at bounding box center [1327, 269] width 403 height 21
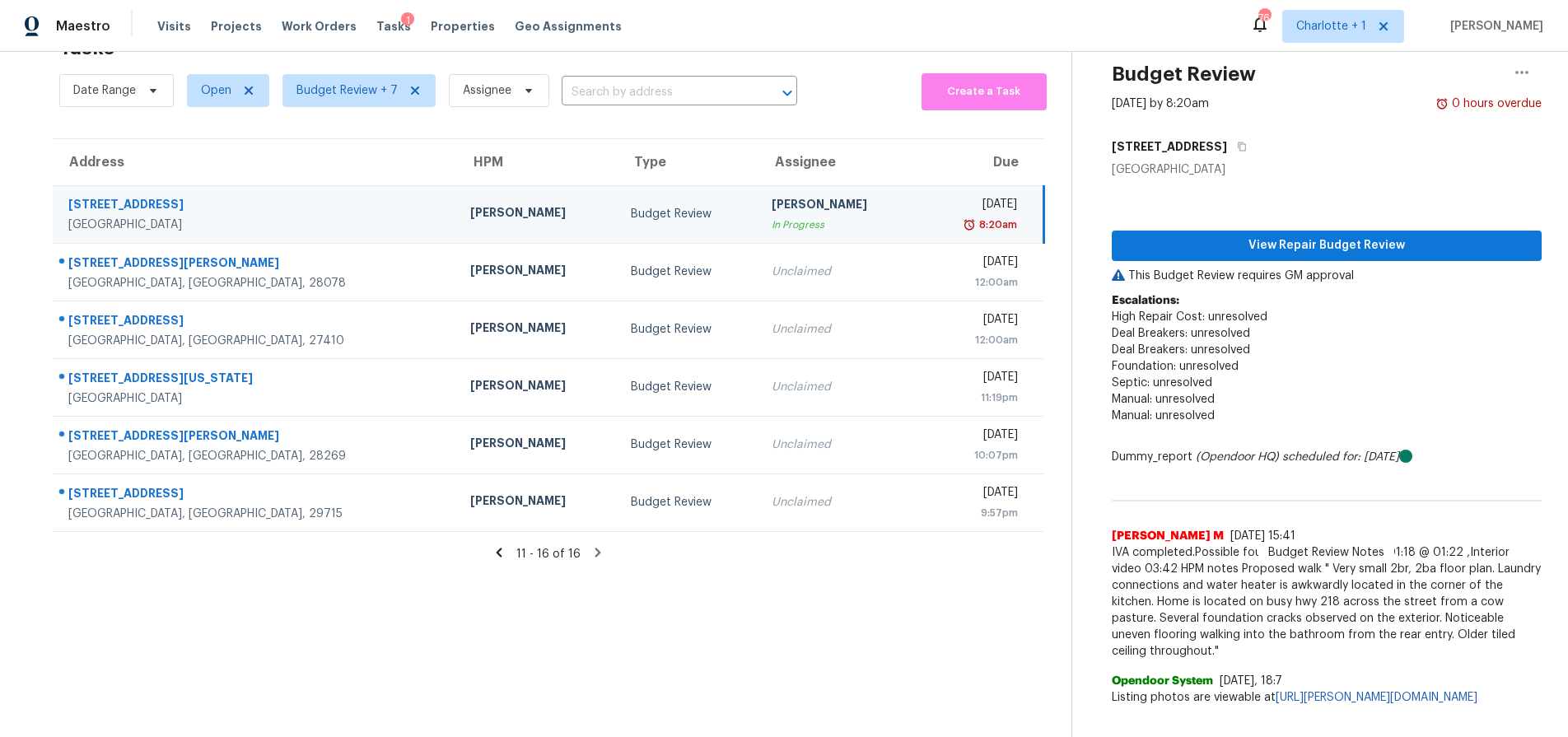
scroll to position [64, 0]
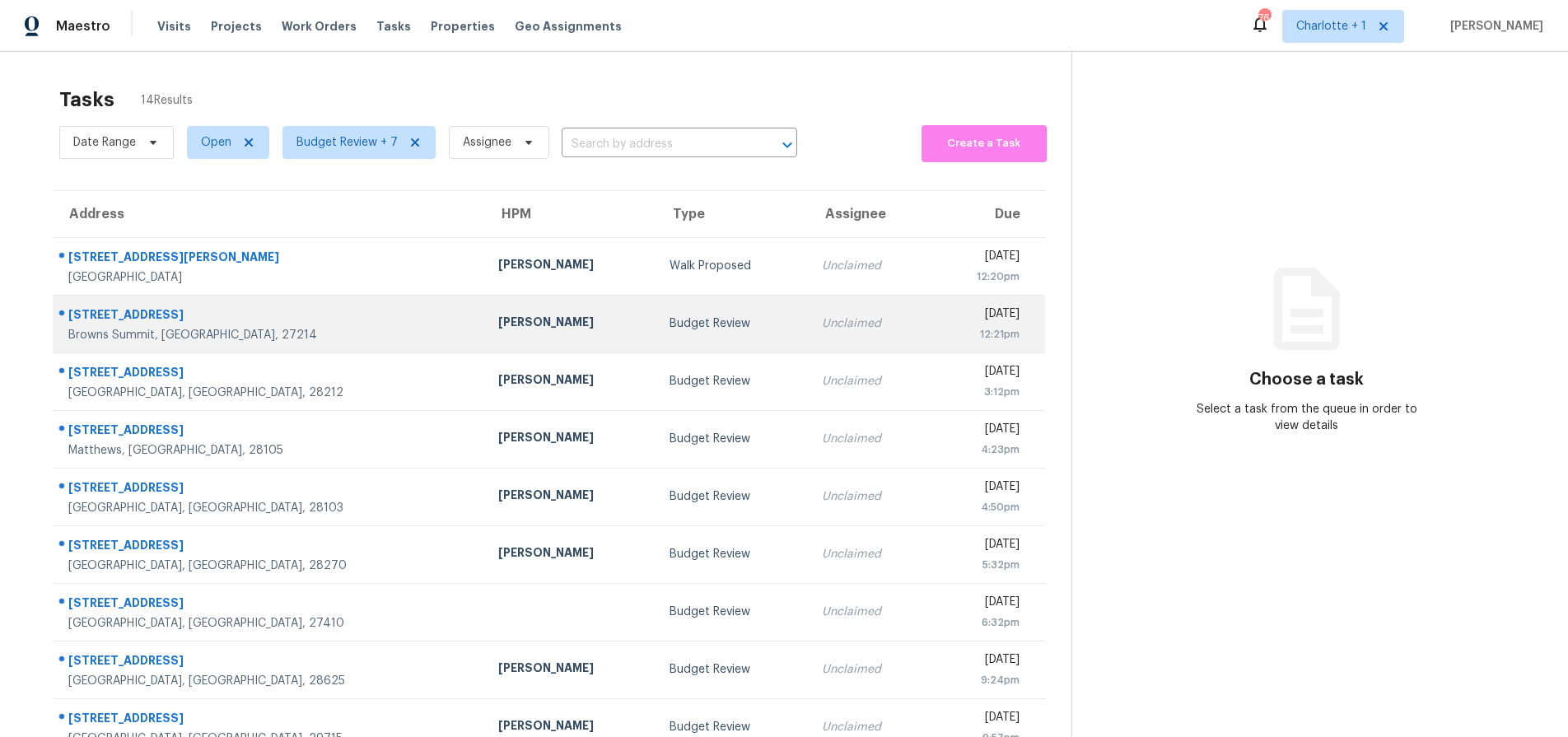
click at [512, 327] on td "[PERSON_NAME]" at bounding box center [571, 323] width 172 height 57
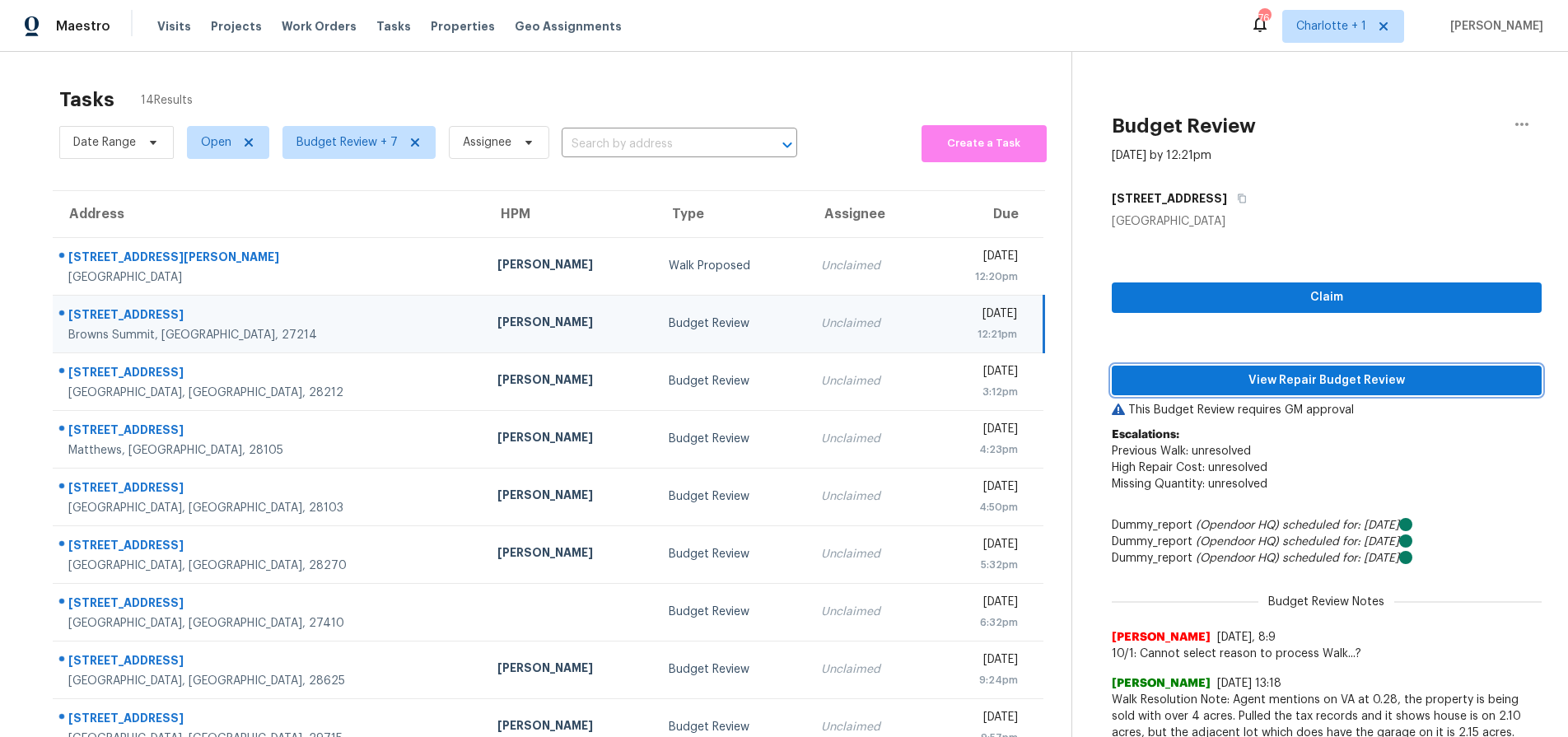
click at [1305, 386] on span "View Repair Budget Review" at bounding box center [1327, 381] width 403 height 21
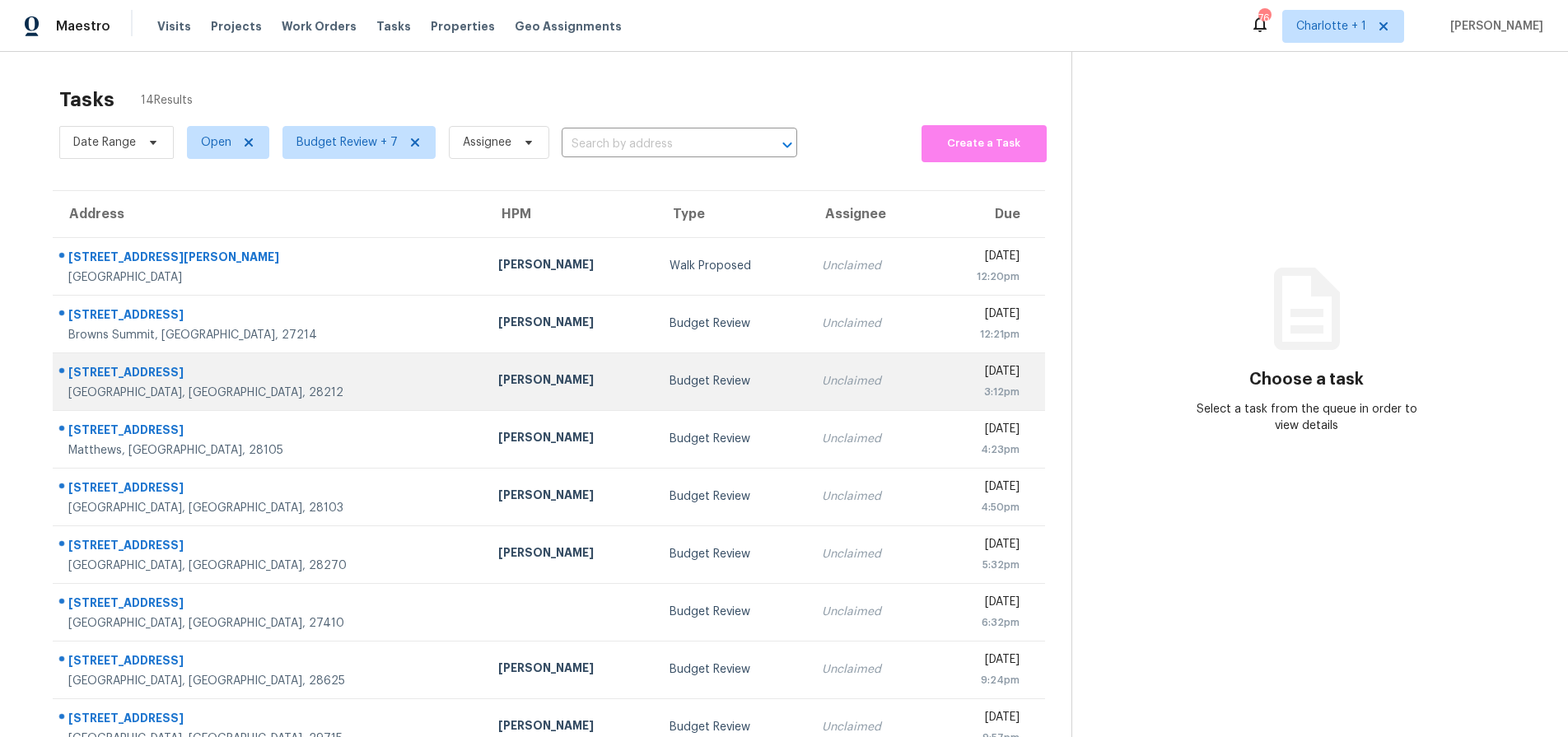
click at [499, 389] on div "[PERSON_NAME]" at bounding box center [571, 382] width 145 height 21
